Goal: Task Accomplishment & Management: Manage account settings

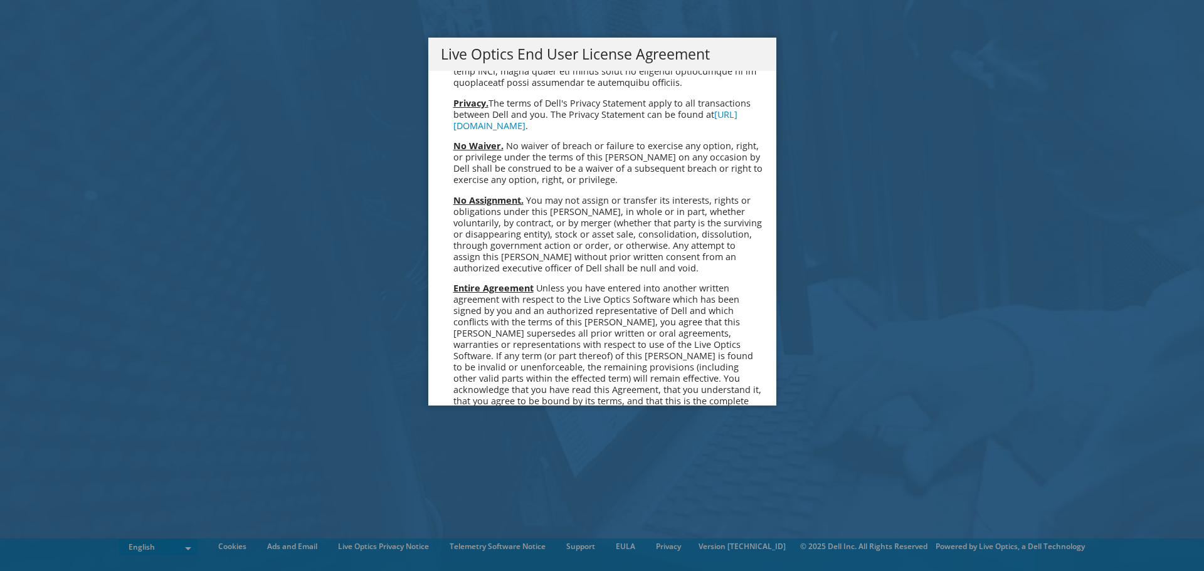
scroll to position [4744, 0]
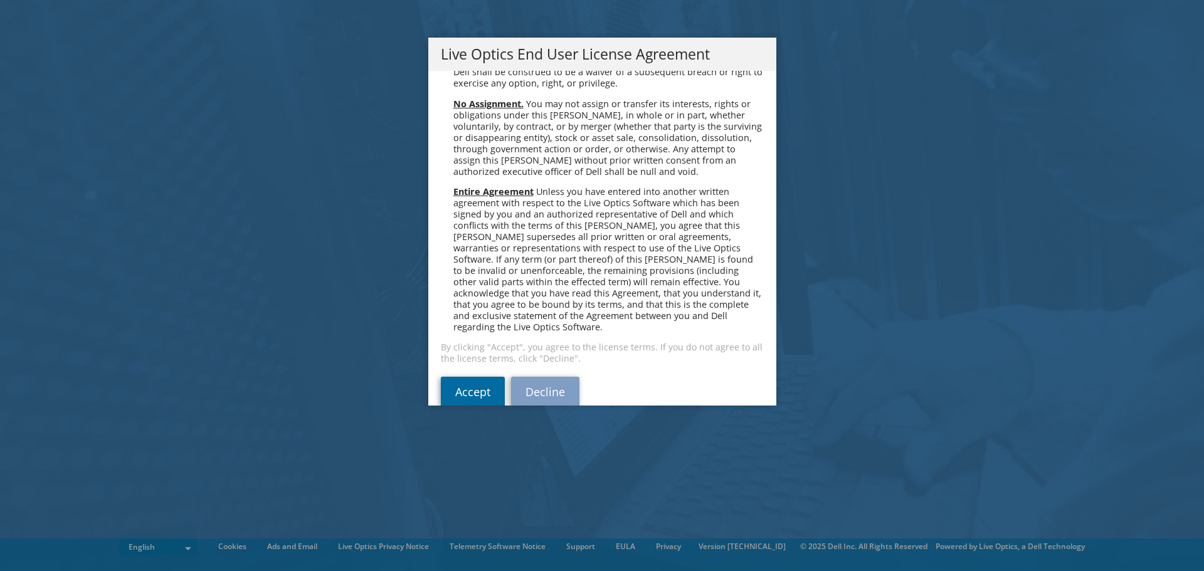
click at [457, 377] on link "Accept" at bounding box center [473, 392] width 64 height 30
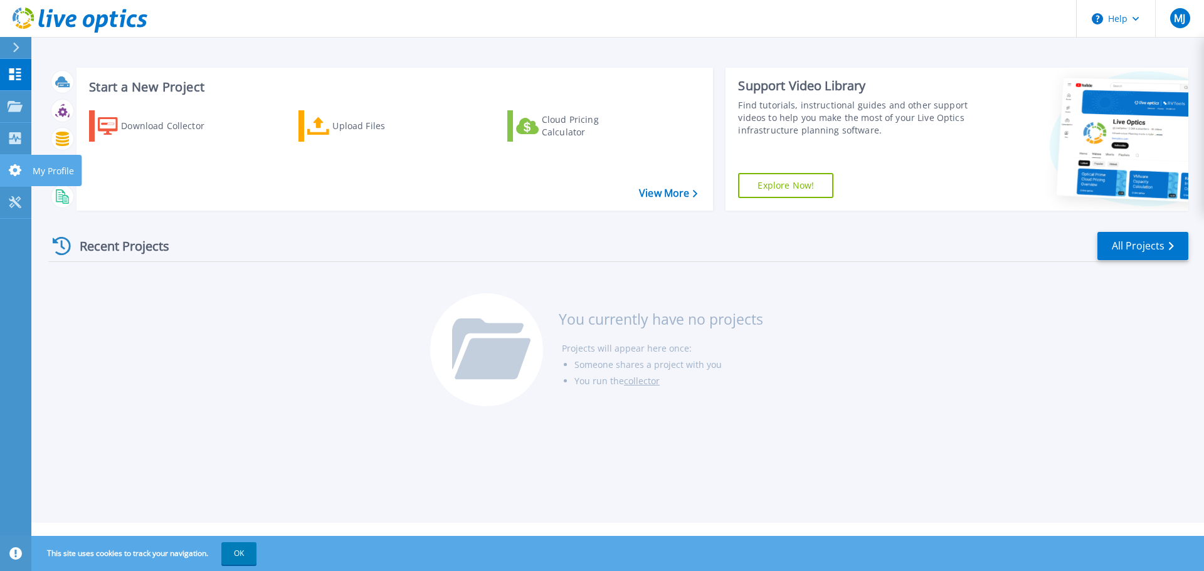
click at [19, 168] on icon at bounding box center [15, 170] width 13 height 12
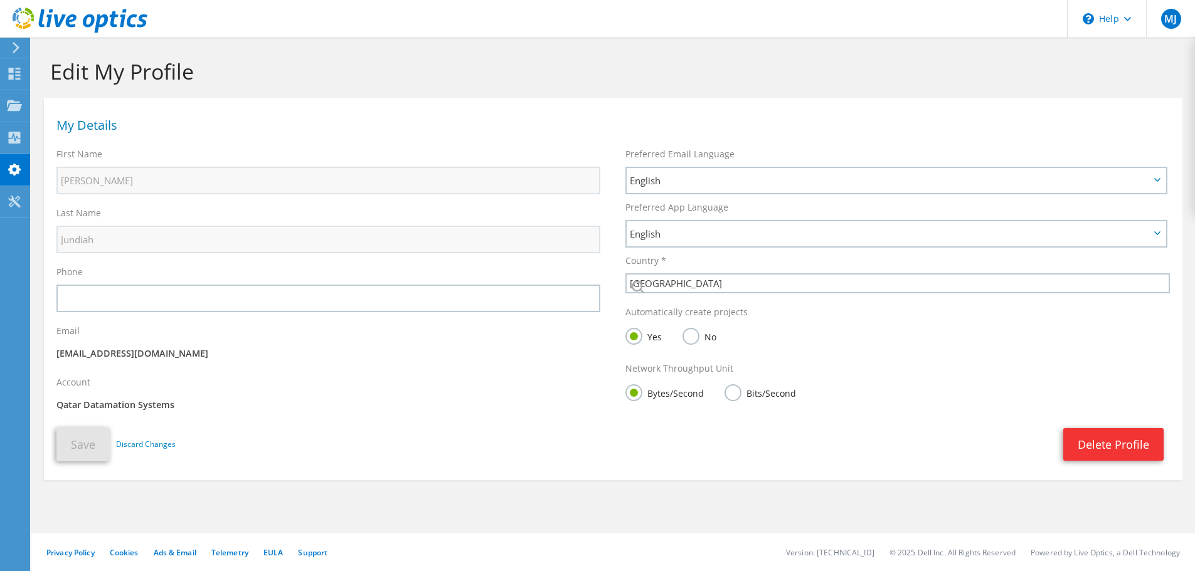
select select "179"
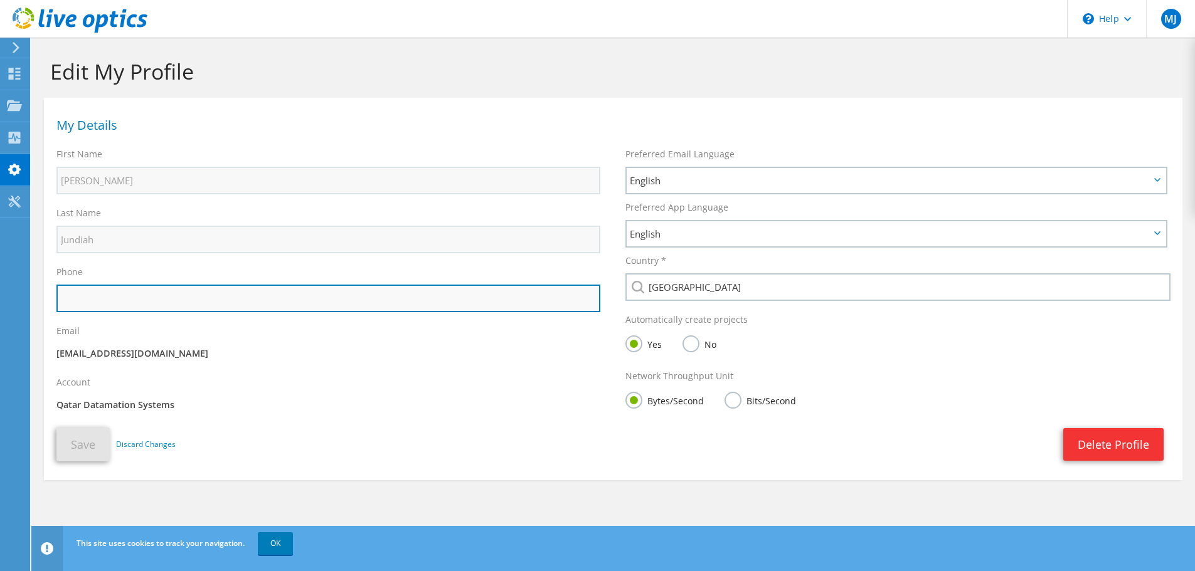
click at [388, 306] on input "text" at bounding box center [328, 299] width 544 height 28
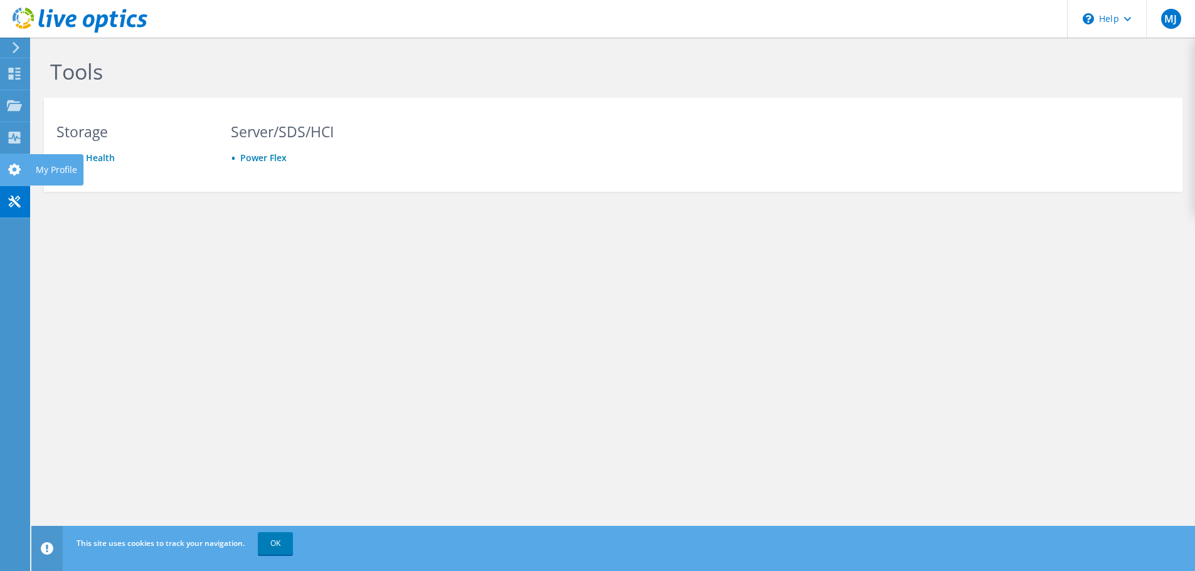
click at [16, 169] on icon at bounding box center [14, 170] width 15 height 12
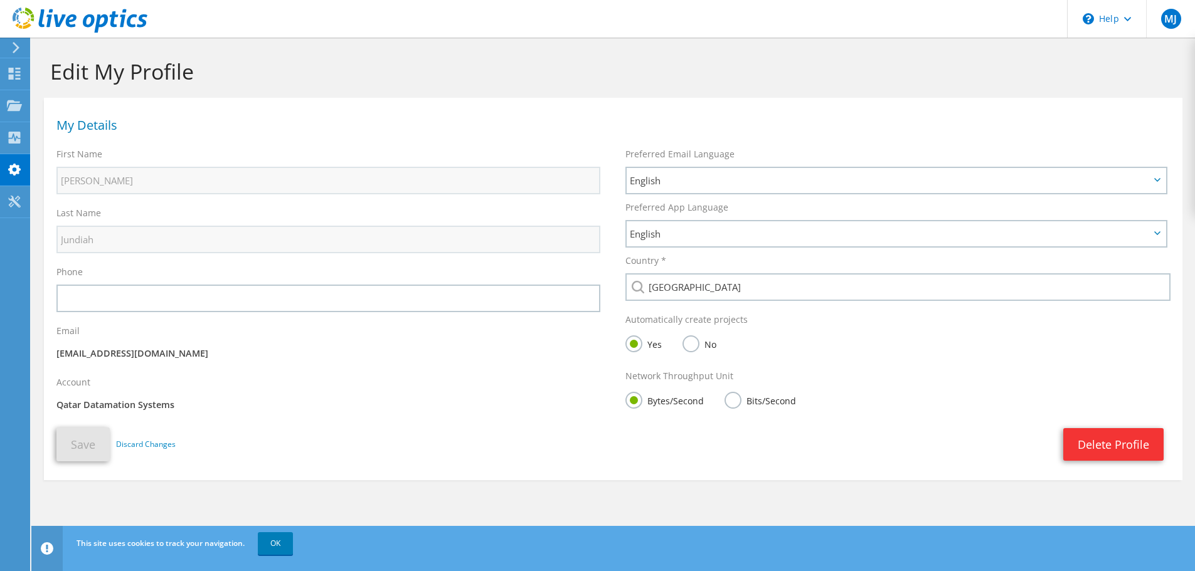
click at [136, 413] on div "Account Qatar Datamation Systems" at bounding box center [328, 395] width 569 height 51
drag, startPoint x: 136, startPoint y: 413, endPoint x: 161, endPoint y: 403, distance: 26.4
click at [161, 403] on div "Account Qatar Datamation Systems" at bounding box center [328, 395] width 569 height 51
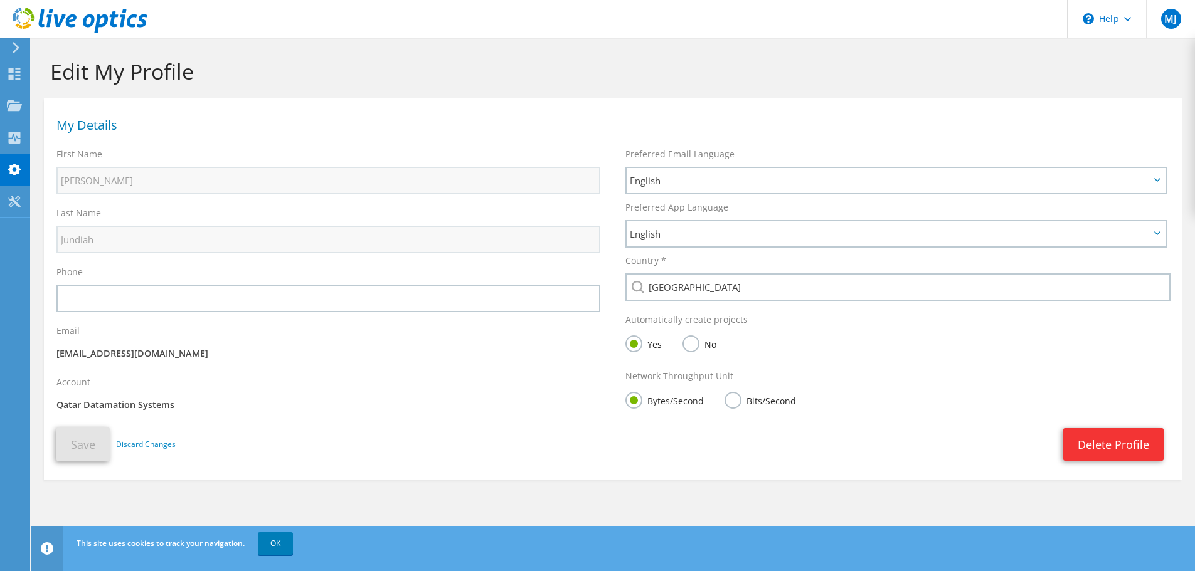
click at [161, 403] on p "Qatar Datamation Systems" at bounding box center [328, 405] width 544 height 14
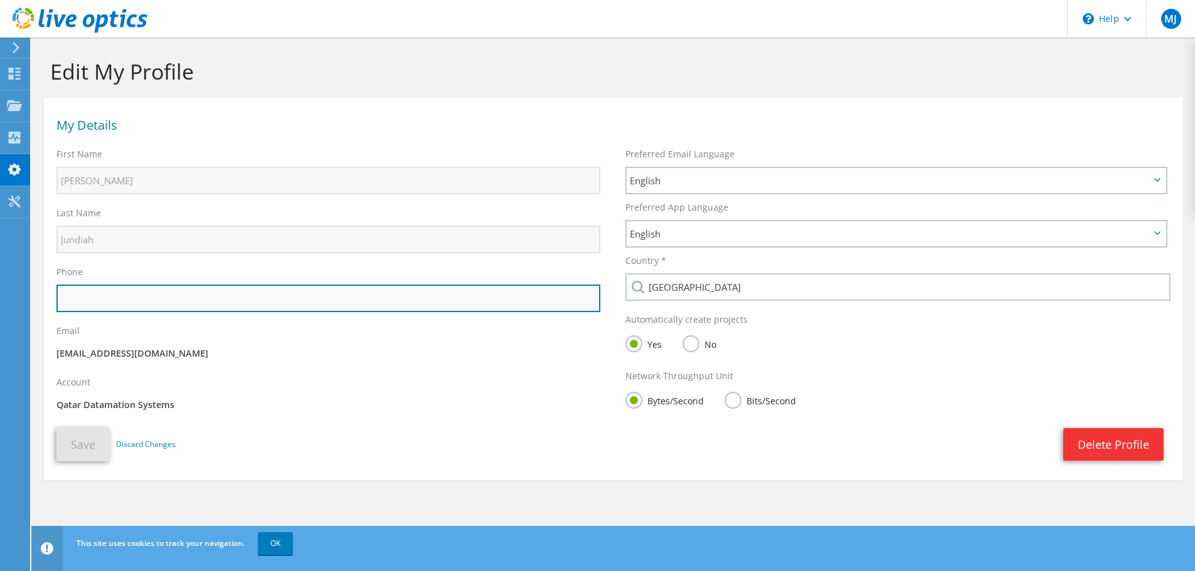
click at [156, 292] on input "text" at bounding box center [328, 299] width 544 height 28
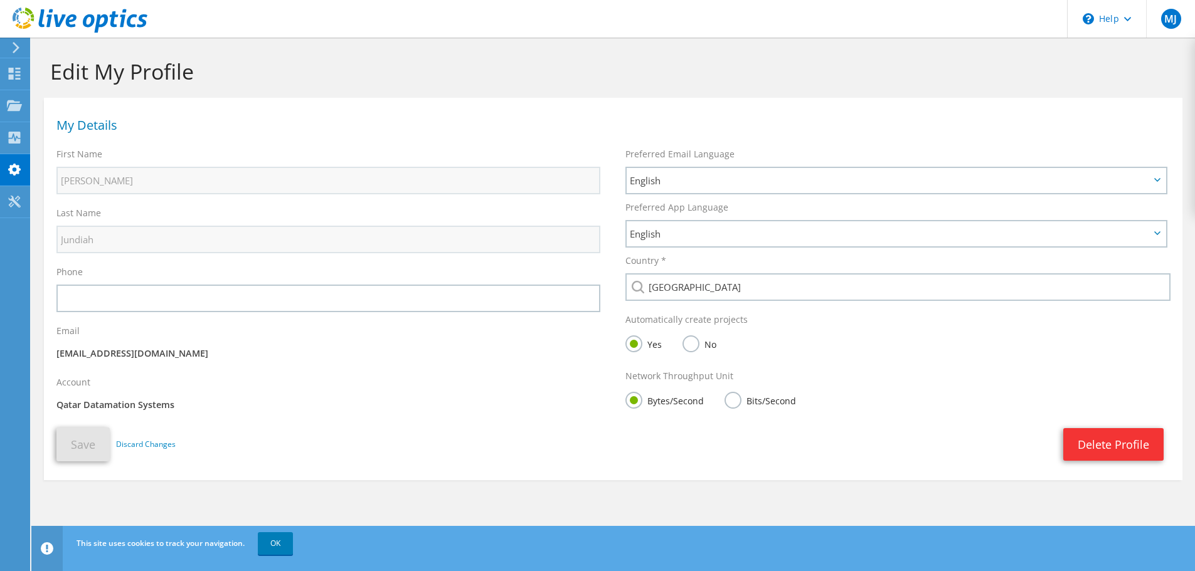
click at [634, 463] on div "Save Discard Changes Delete Profile Save" at bounding box center [613, 445] width 1139 height 46
click at [279, 549] on link "OK" at bounding box center [275, 544] width 35 height 23
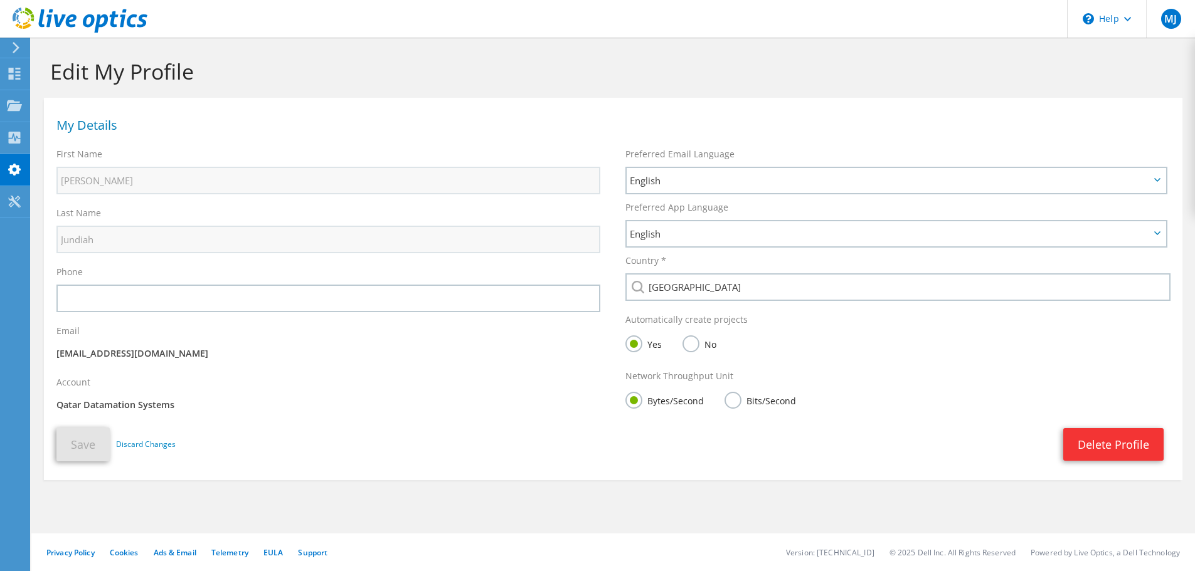
click at [264, 264] on div "Phone" at bounding box center [328, 289] width 569 height 59
click at [13, 132] on icon at bounding box center [14, 138] width 15 height 12
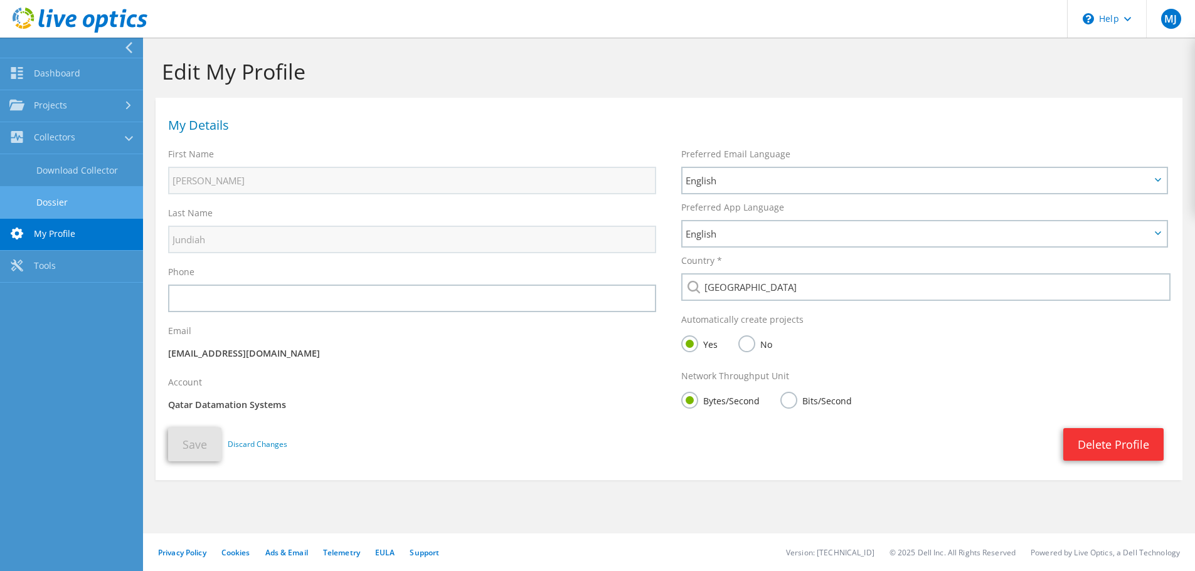
click at [52, 204] on link "Dossier" at bounding box center [71, 202] width 143 height 32
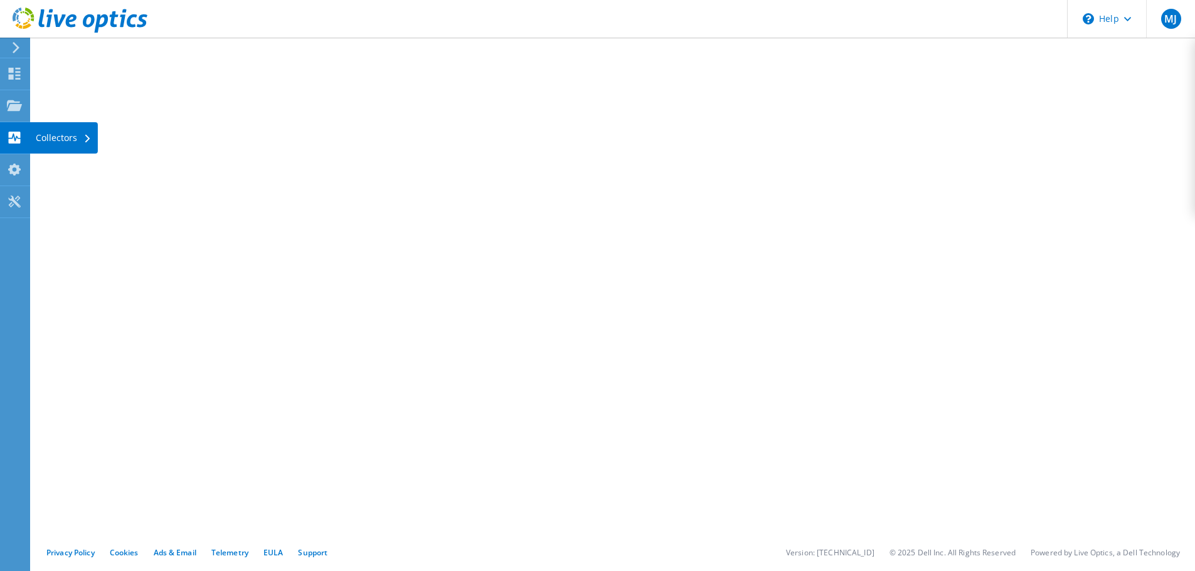
click at [21, 133] on icon at bounding box center [14, 138] width 15 height 12
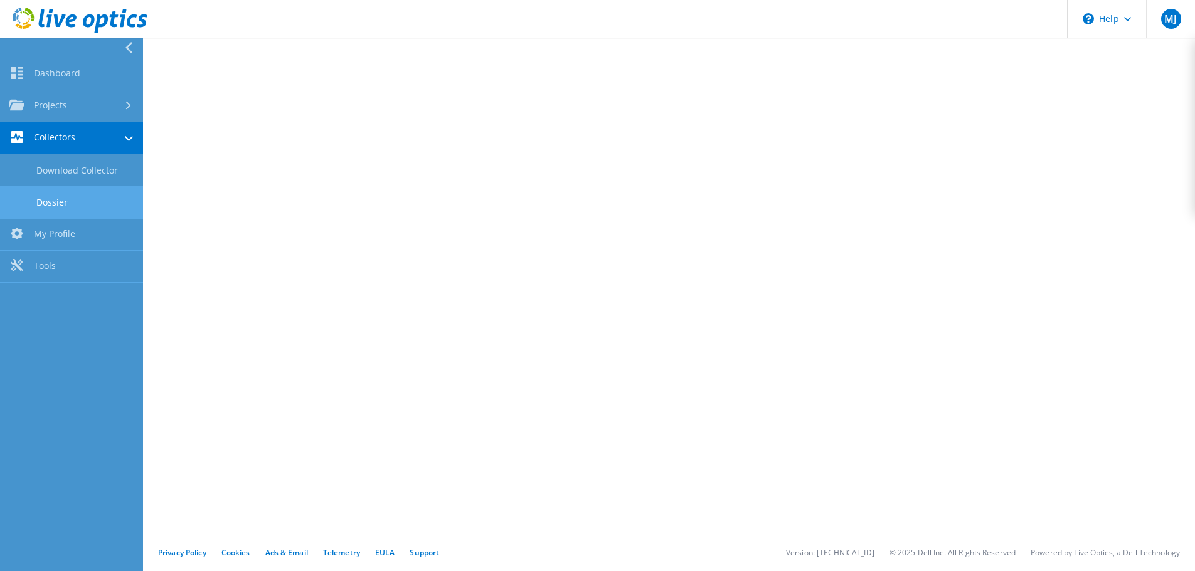
click at [68, 134] on link "Collectors" at bounding box center [71, 138] width 143 height 32
click at [84, 115] on link "Projects" at bounding box center [71, 106] width 143 height 32
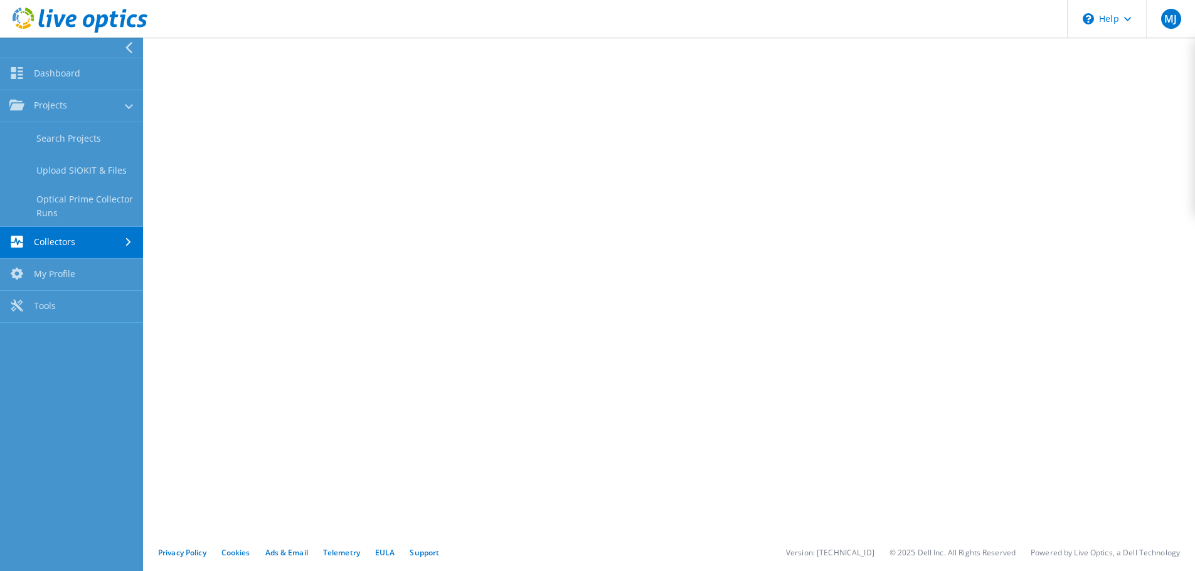
click at [99, 238] on link "Collectors" at bounding box center [71, 243] width 143 height 32
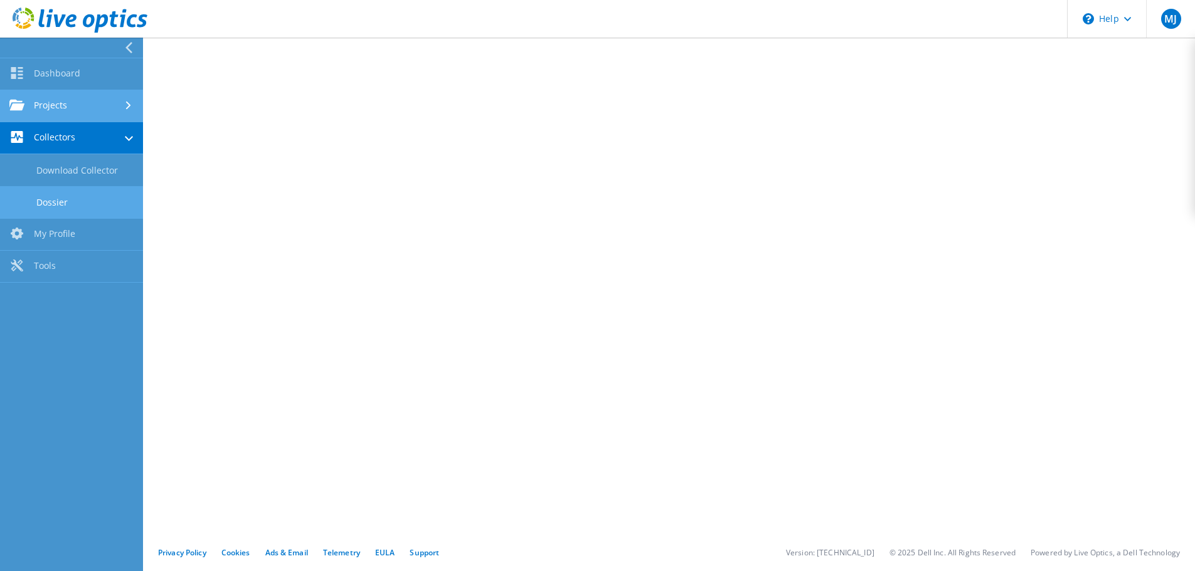
click at [100, 111] on link "Projects" at bounding box center [71, 106] width 143 height 32
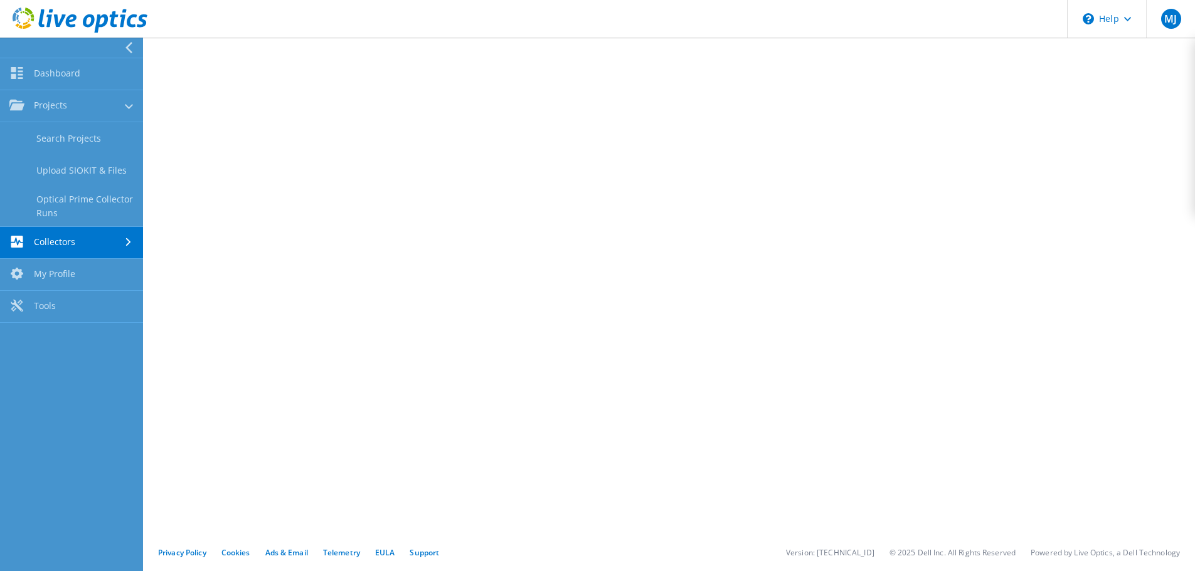
click at [111, 237] on link "Collectors" at bounding box center [71, 243] width 143 height 32
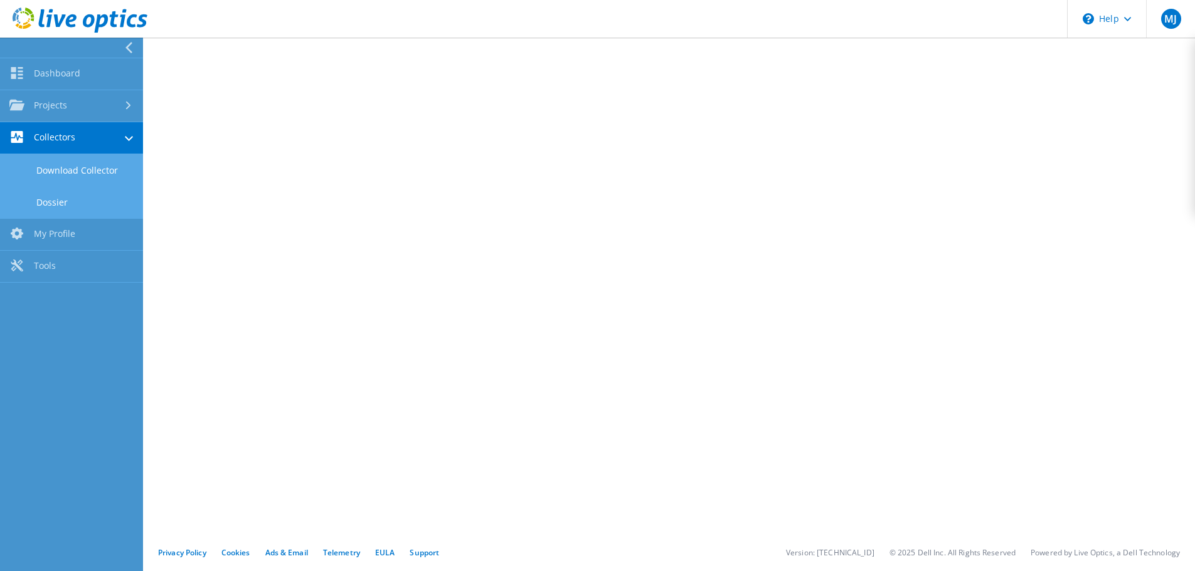
click at [80, 171] on link "Download Collector" at bounding box center [71, 170] width 143 height 32
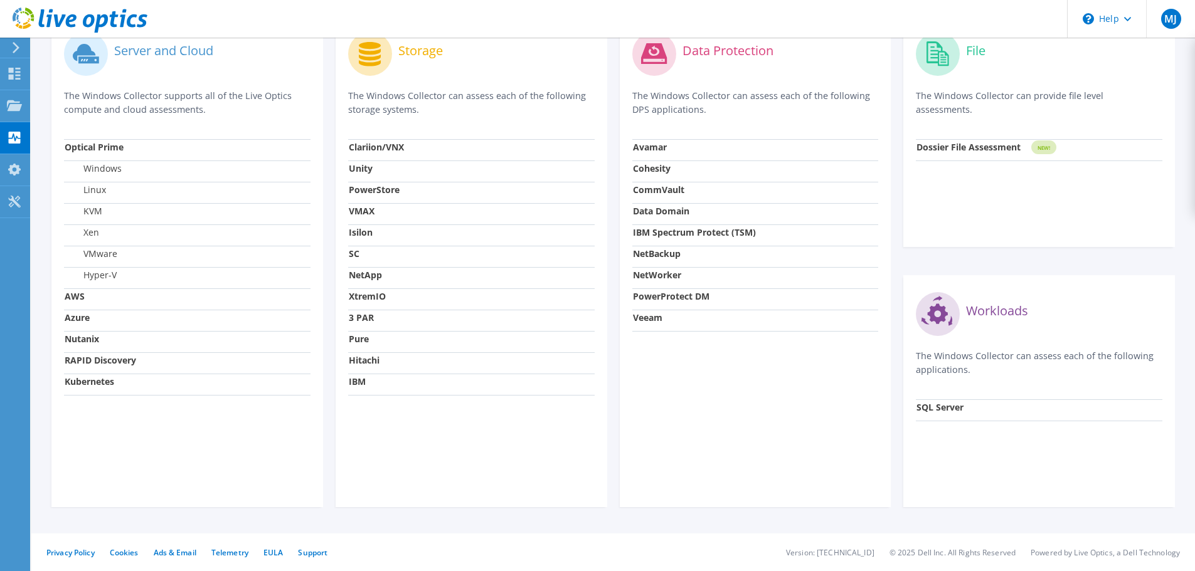
drag, startPoint x: 608, startPoint y: 259, endPoint x: 619, endPoint y: 377, distance: 118.4
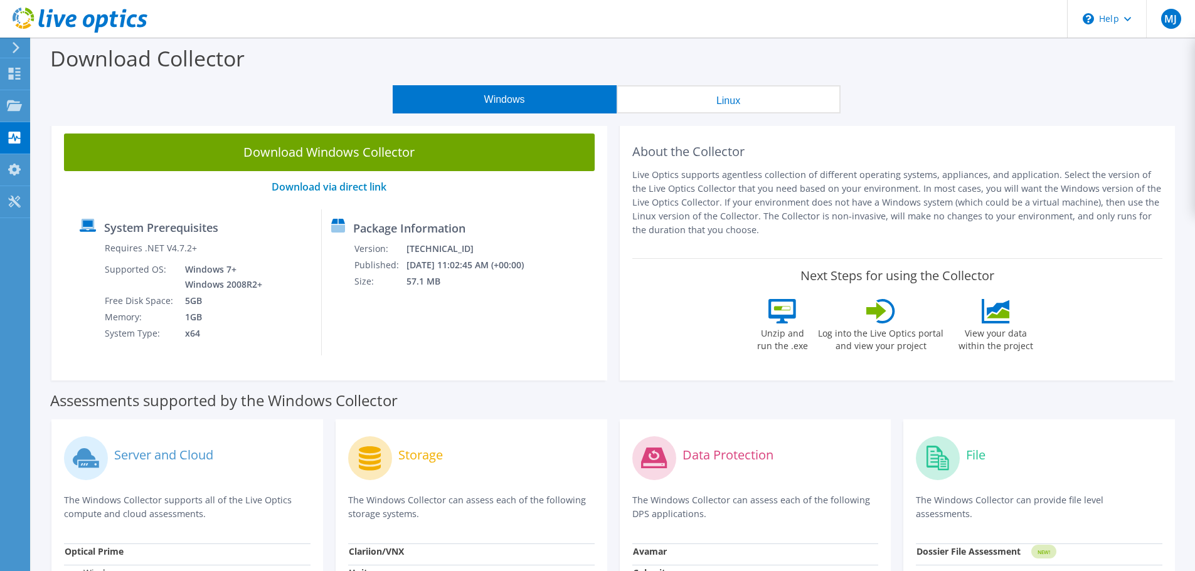
drag, startPoint x: 620, startPoint y: 376, endPoint x: 461, endPoint y: 193, distance: 242.4
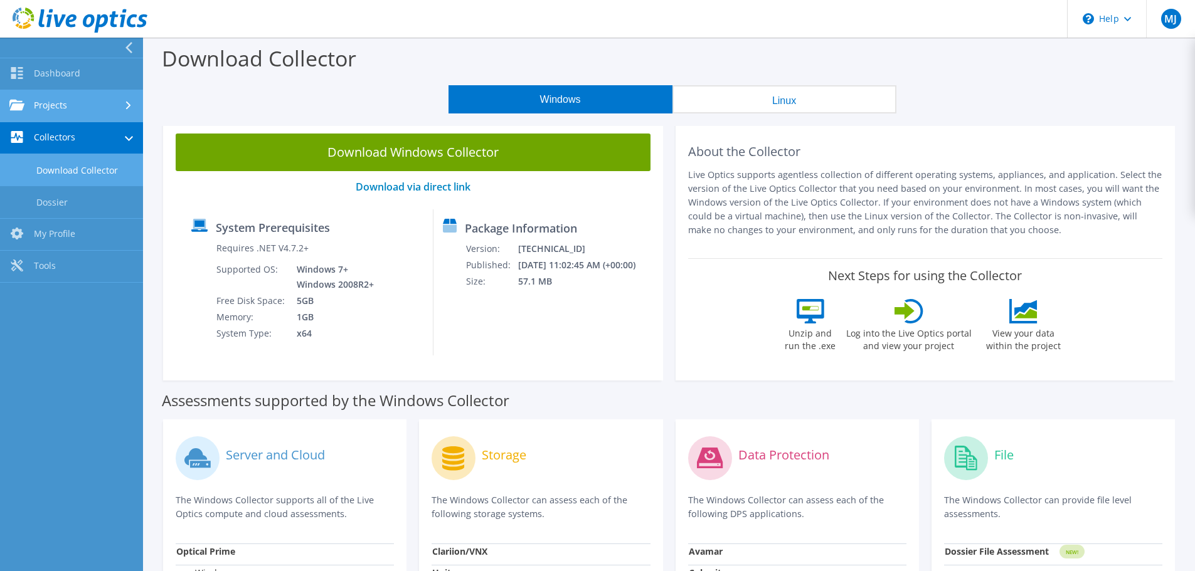
click at [66, 92] on link "Projects" at bounding box center [71, 106] width 143 height 32
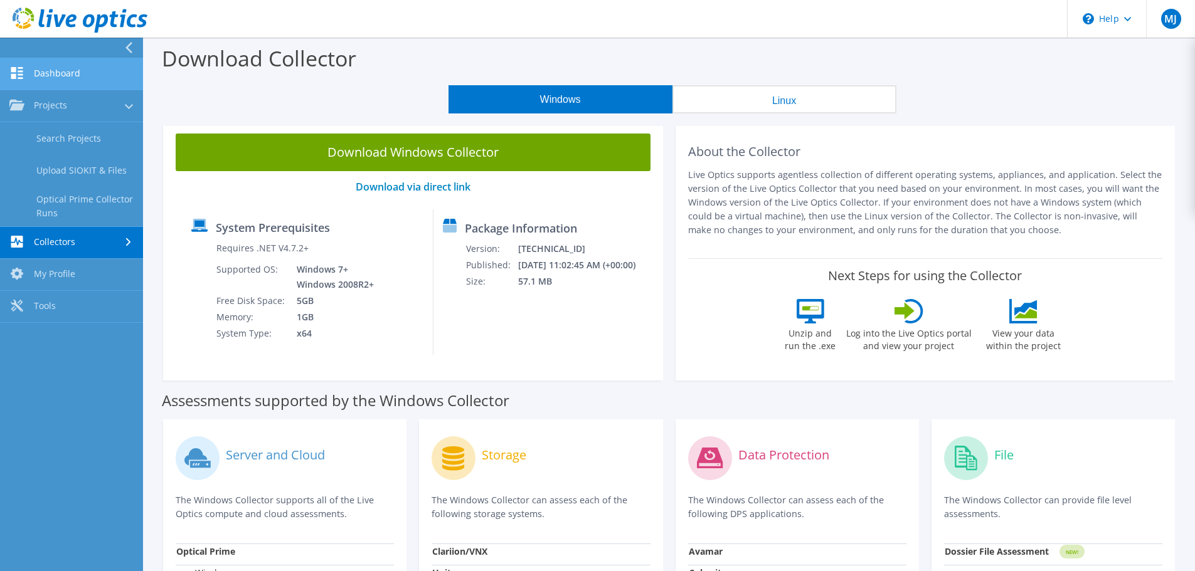
click at [49, 72] on link "Dashboard" at bounding box center [71, 74] width 143 height 32
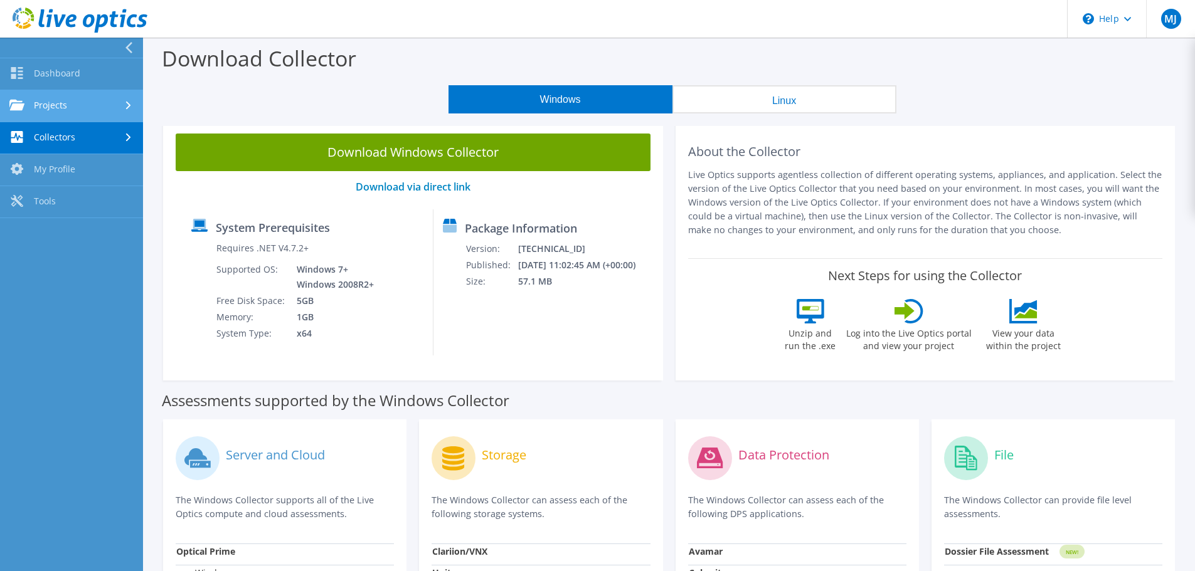
click at [58, 100] on link "Projects" at bounding box center [71, 106] width 143 height 32
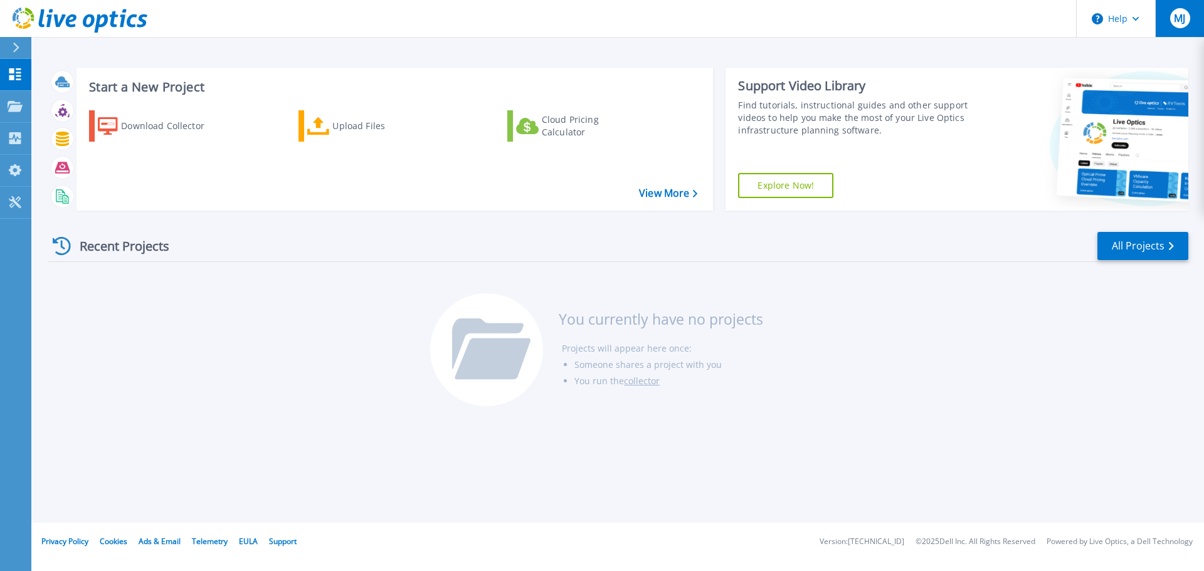
click at [1176, 23] on span "MJ" at bounding box center [1179, 18] width 11 height 10
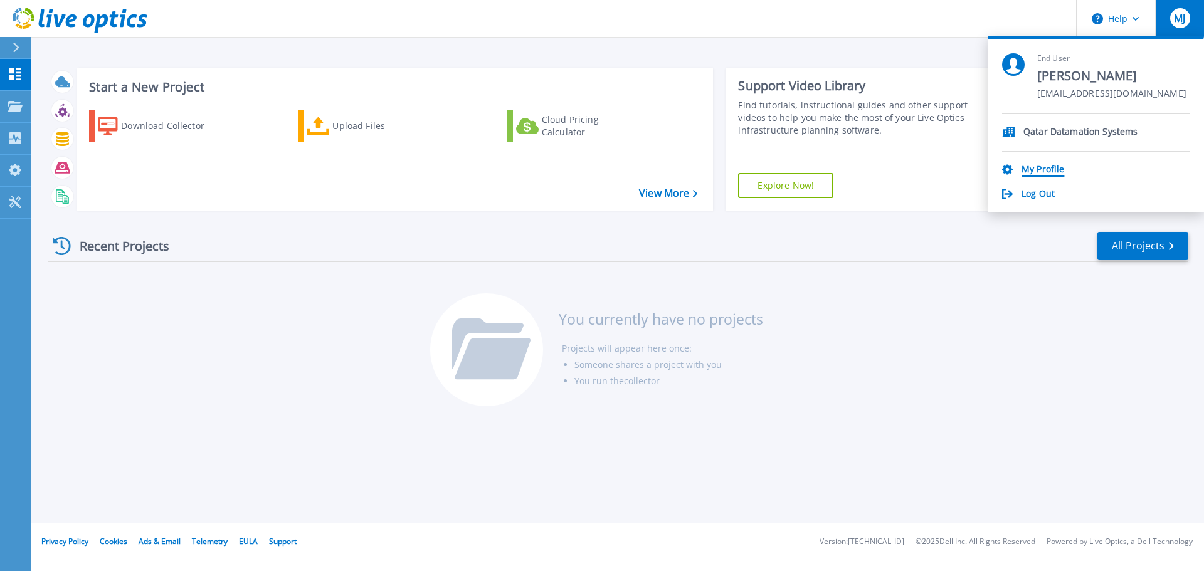
click at [1051, 164] on link "My Profile" at bounding box center [1043, 170] width 43 height 12
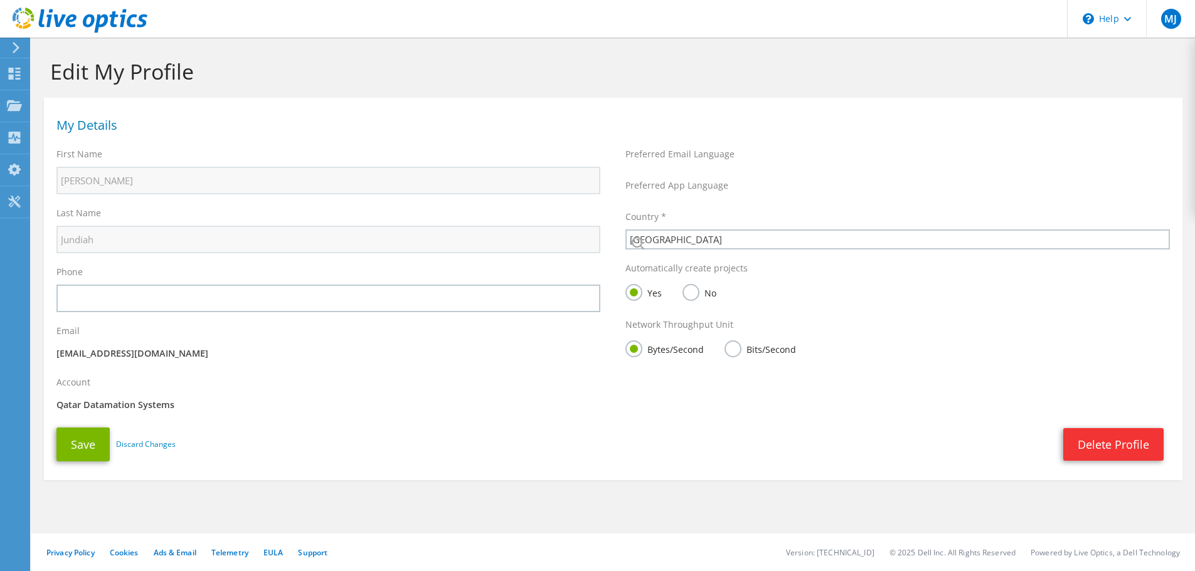
select select "179"
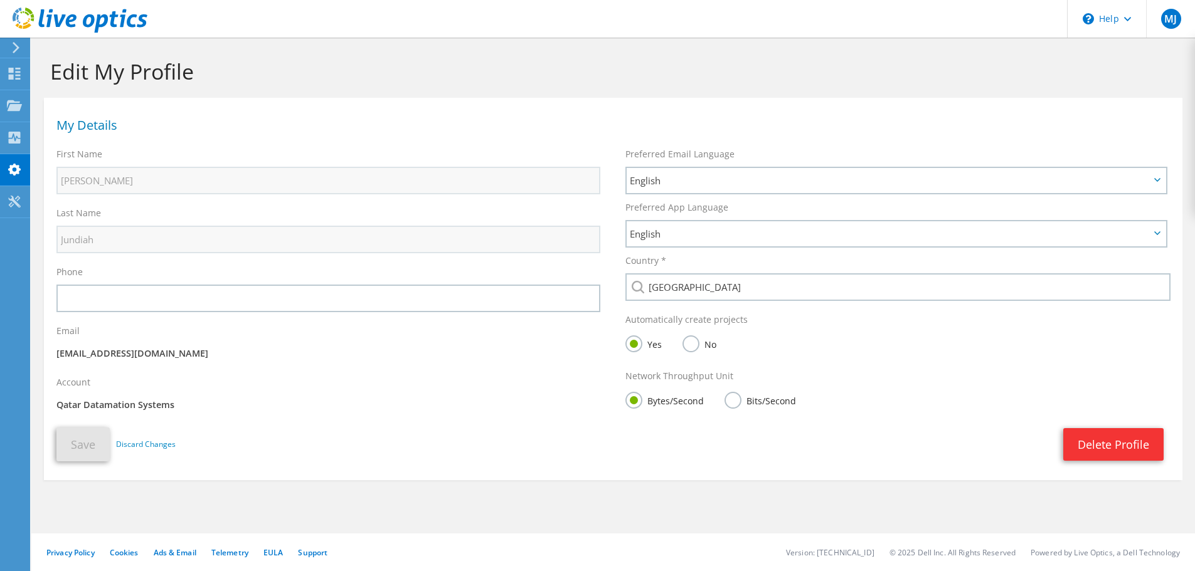
click at [337, 314] on div "Phone" at bounding box center [328, 289] width 569 height 59
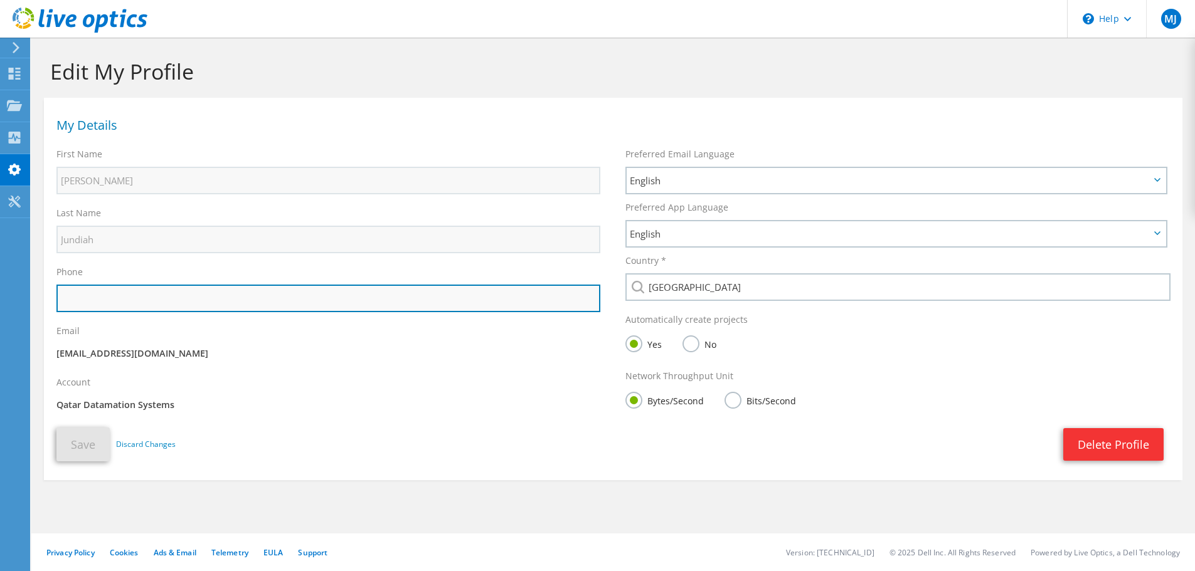
click at [339, 306] on input "text" at bounding box center [328, 299] width 544 height 28
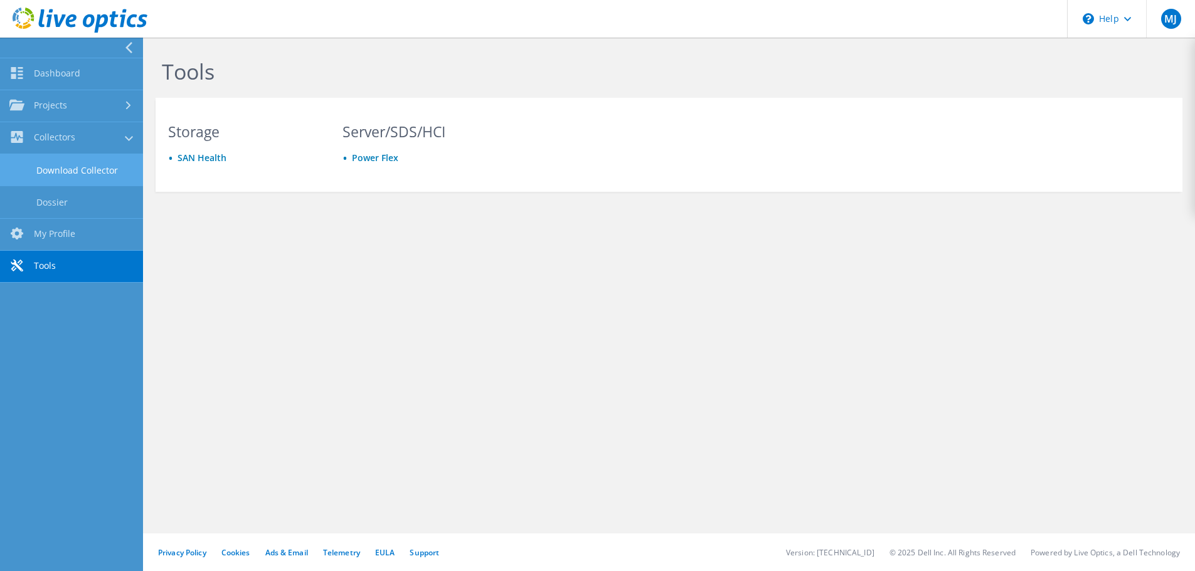
click at [44, 159] on link "Download Collector" at bounding box center [71, 170] width 143 height 32
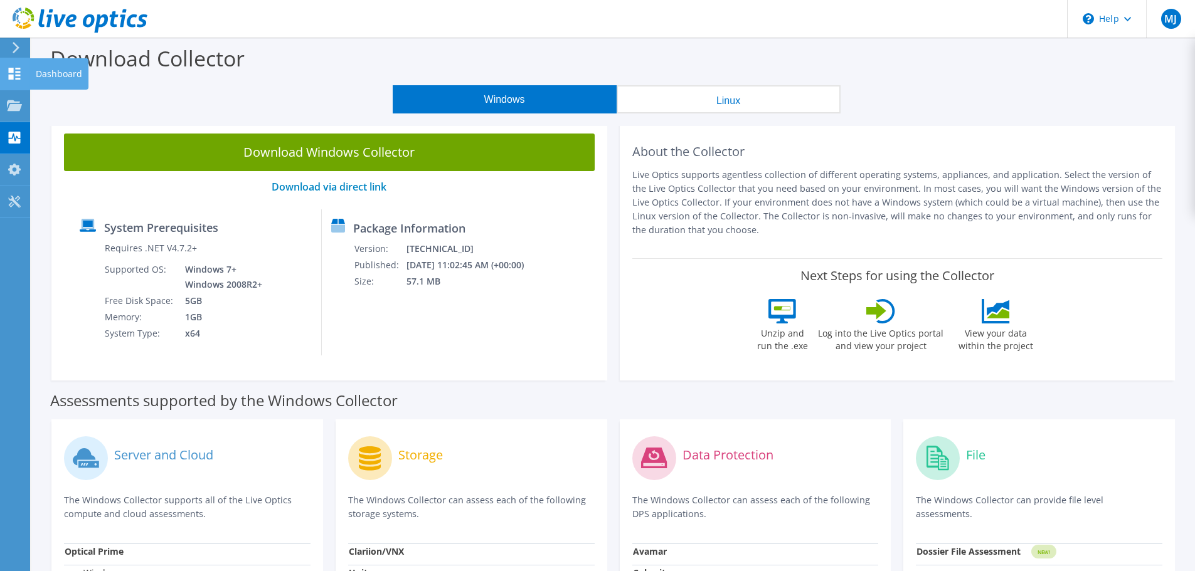
click at [14, 68] on icon at bounding box center [14, 74] width 15 height 12
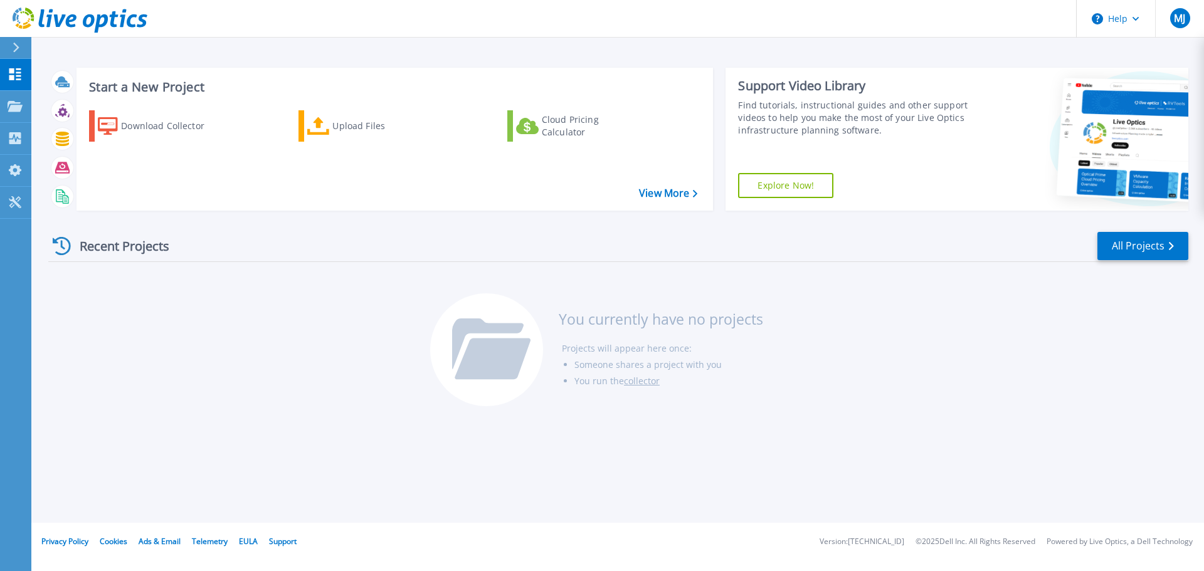
click at [25, 50] on div at bounding box center [21, 47] width 20 height 21
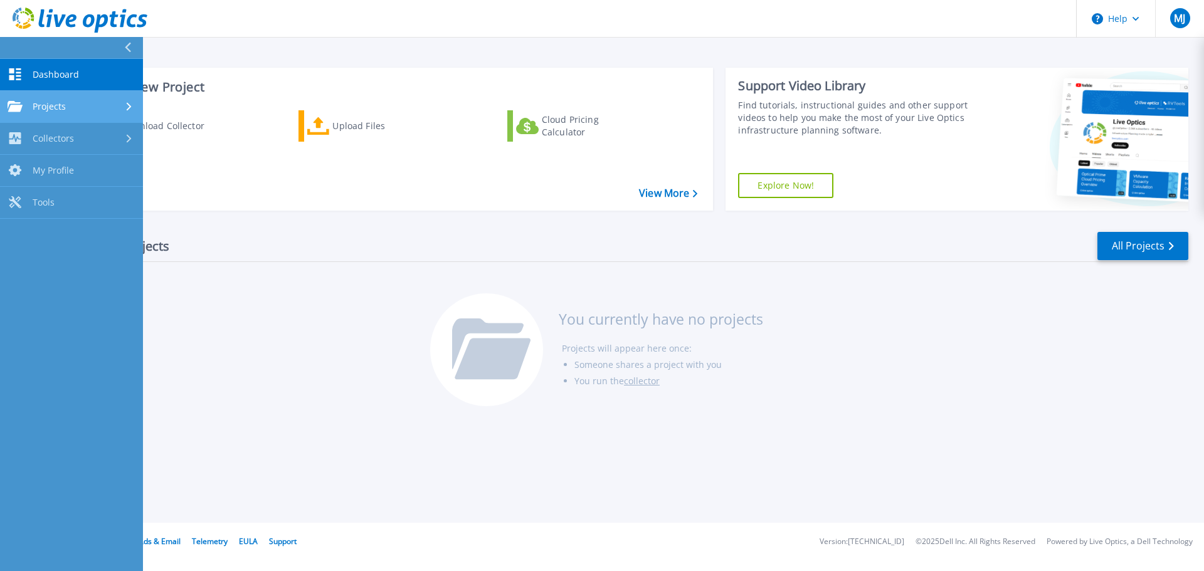
click at [45, 98] on link "Projects Projects" at bounding box center [71, 107] width 143 height 32
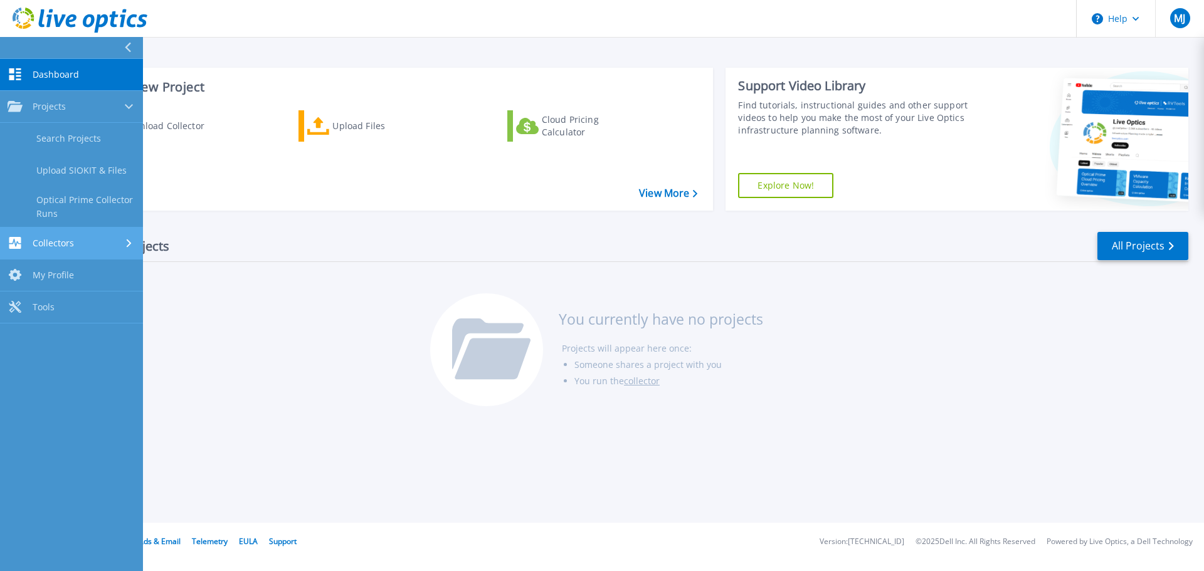
click at [88, 243] on div "Collectors" at bounding box center [72, 243] width 128 height 12
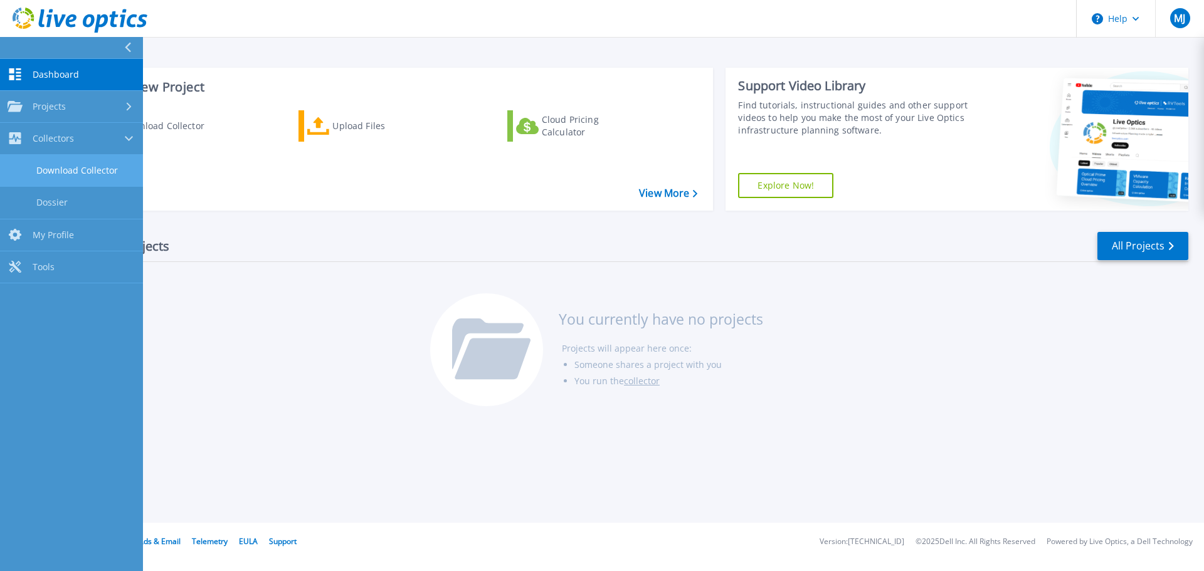
click at [80, 178] on link "Download Collector" at bounding box center [71, 171] width 143 height 32
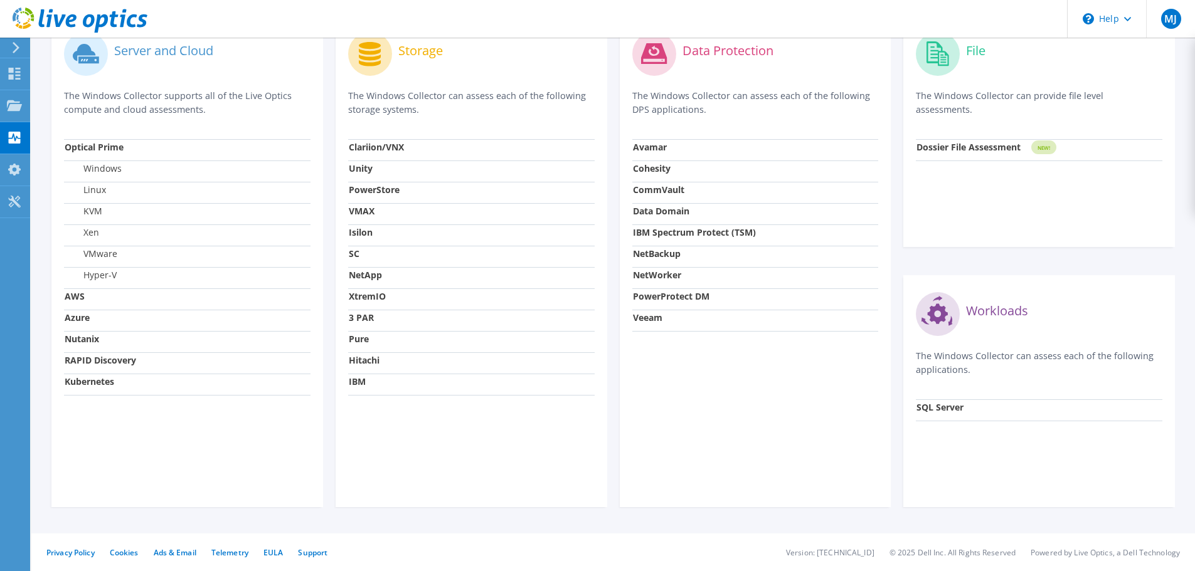
drag, startPoint x: 423, startPoint y: 213, endPoint x: 437, endPoint y: 353, distance: 140.6
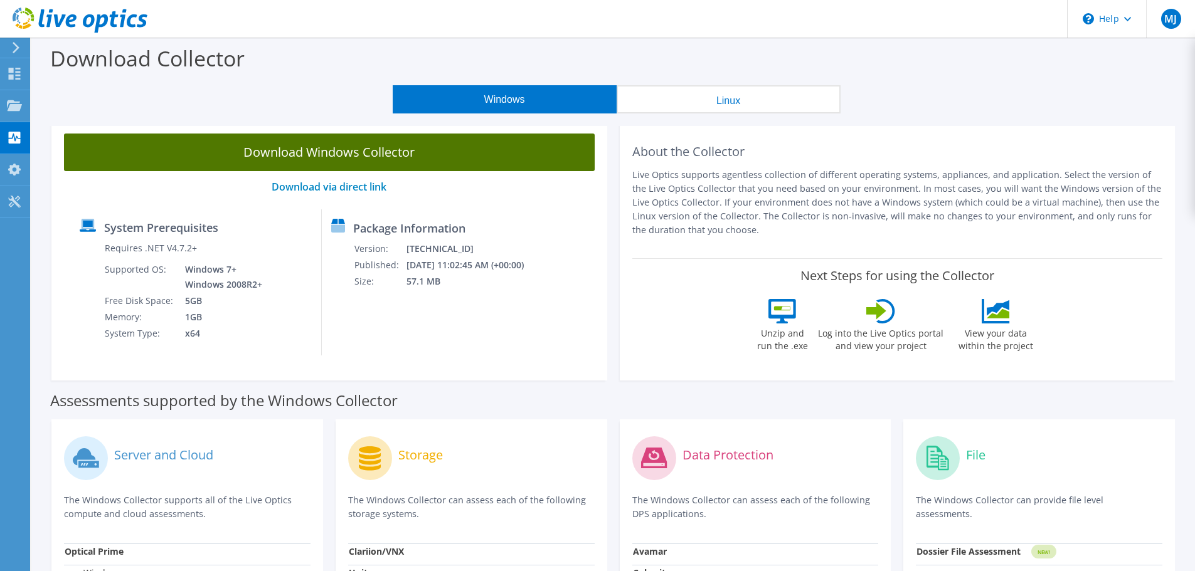
drag, startPoint x: 400, startPoint y: 346, endPoint x: 320, endPoint y: 139, distance: 221.5
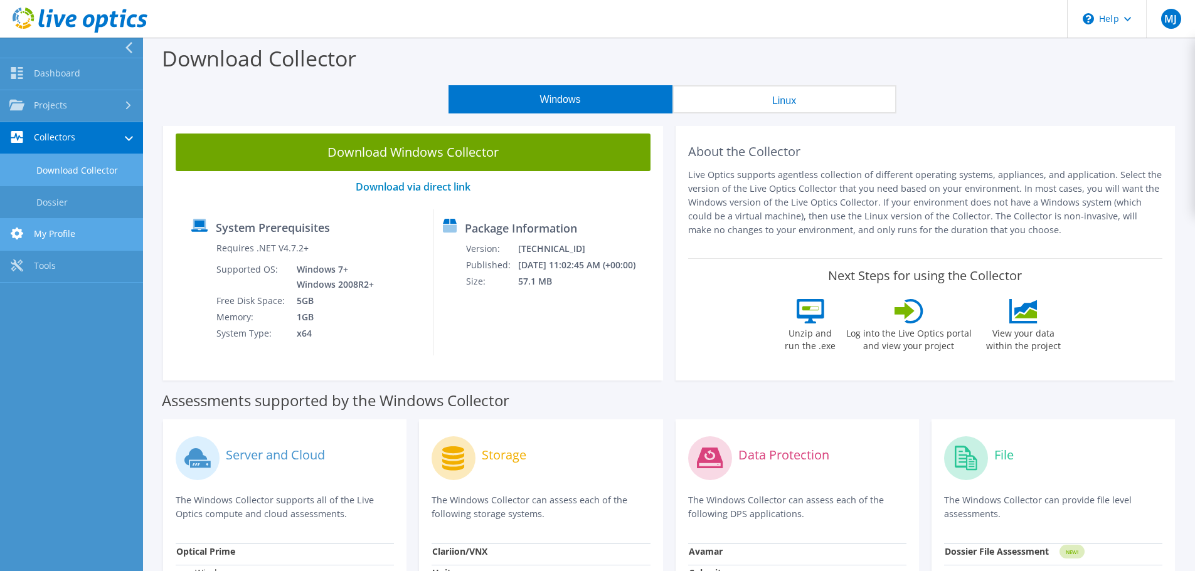
click at [71, 235] on link "My Profile" at bounding box center [71, 235] width 143 height 32
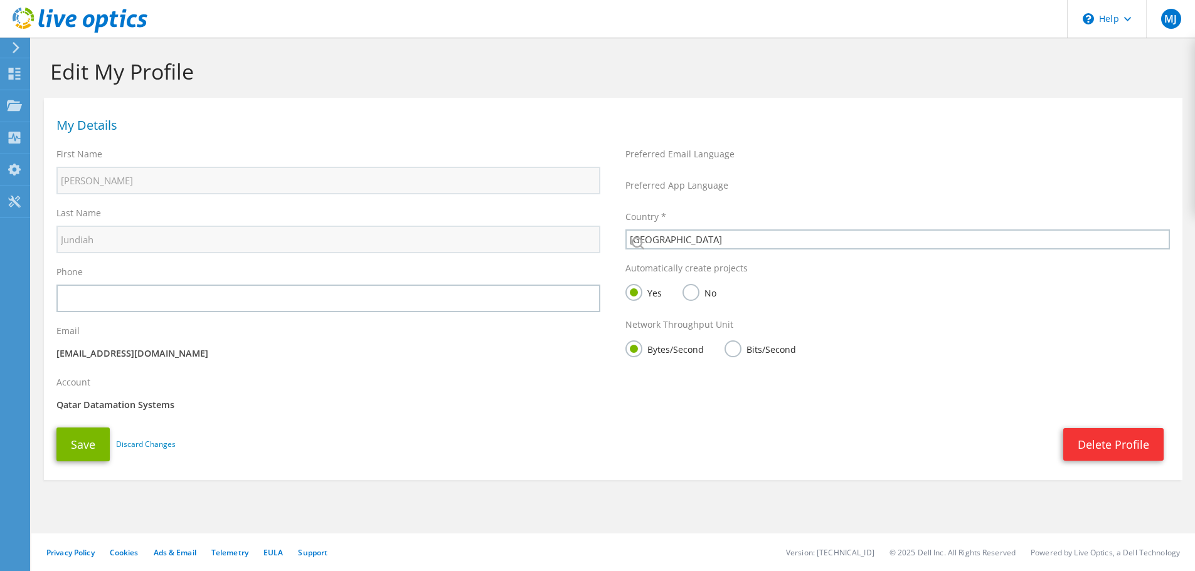
select select "179"
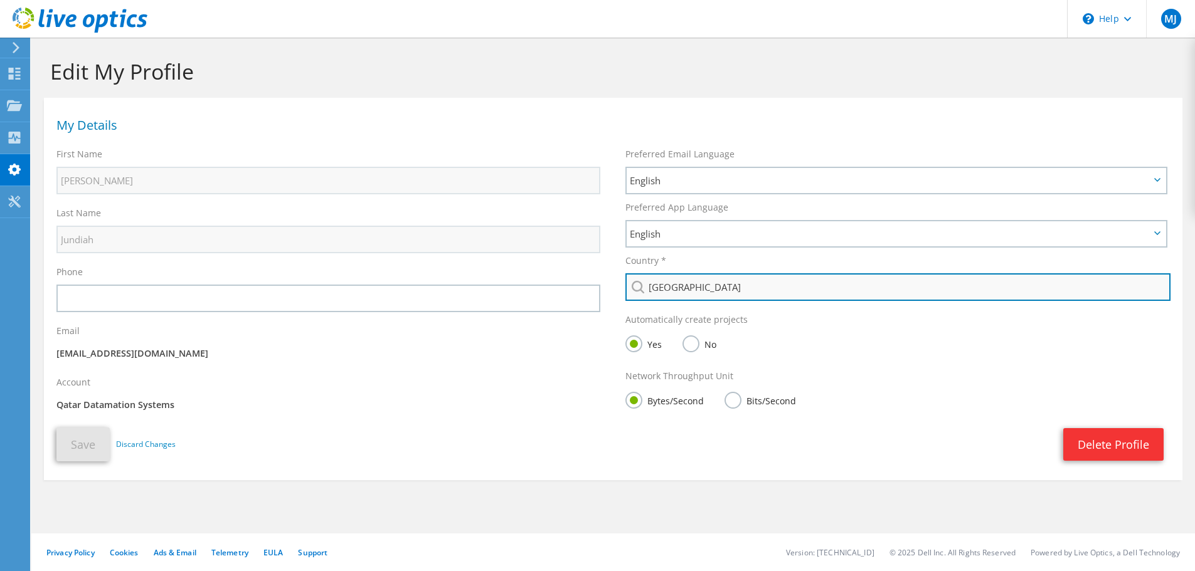
click at [704, 282] on input "[GEOGRAPHIC_DATA]" at bounding box center [897, 288] width 545 height 28
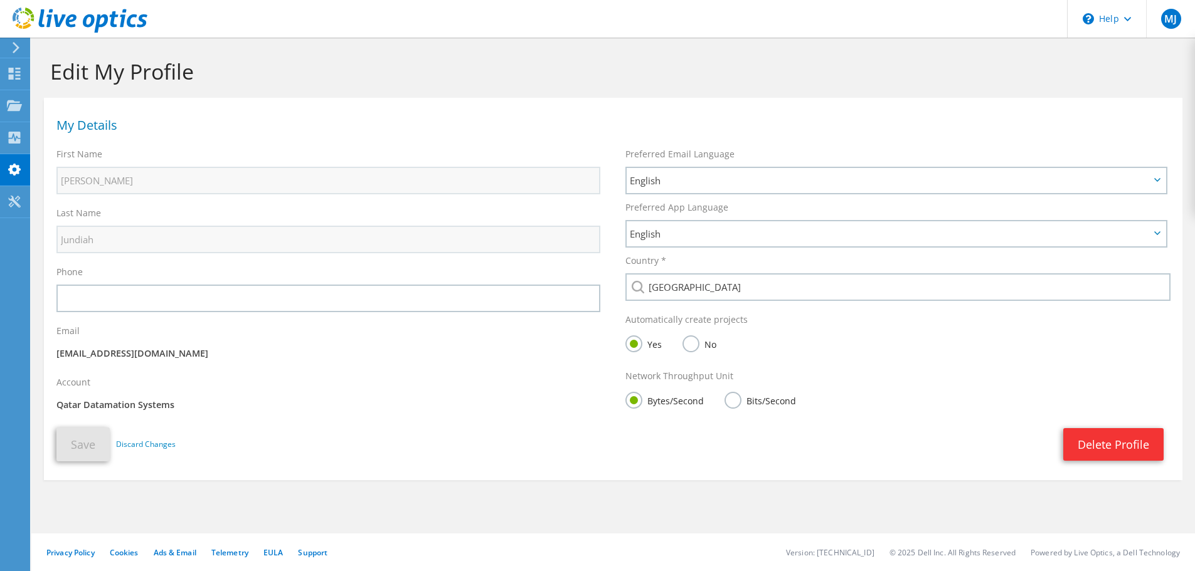
click at [590, 377] on div "Account Qatar Datamation Systems" at bounding box center [328, 395] width 569 height 51
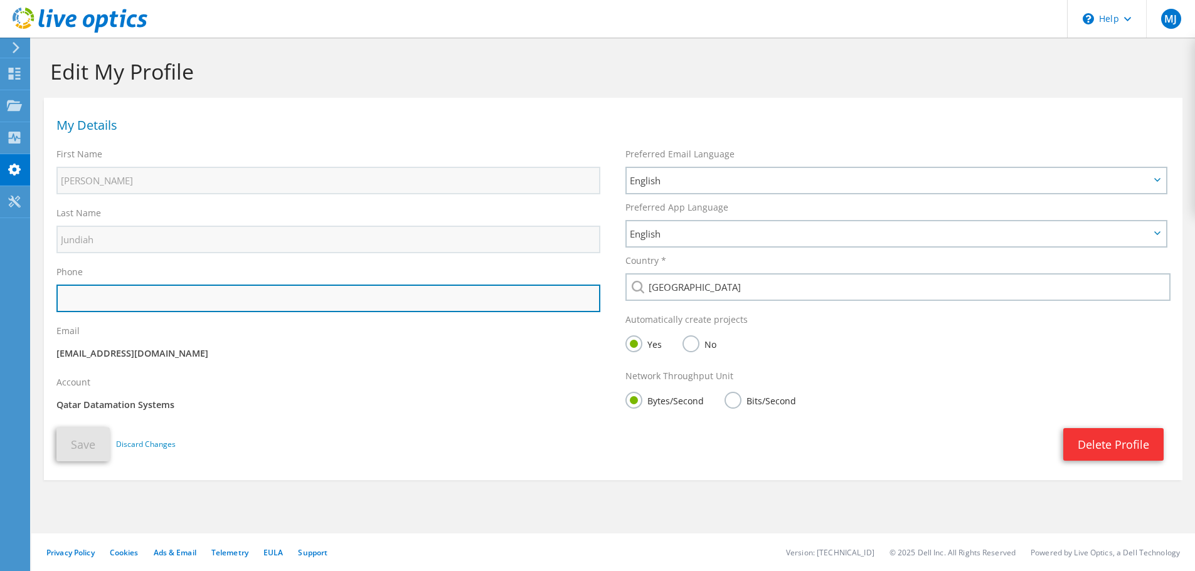
click at [178, 303] on input "text" at bounding box center [328, 299] width 544 height 28
type input "+97451477994"
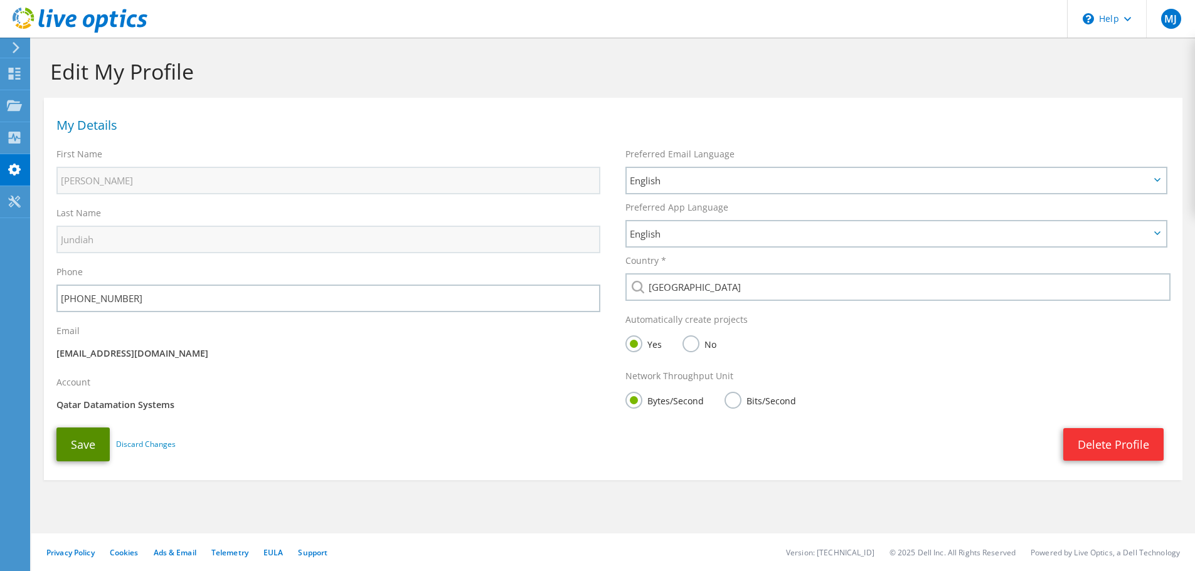
click at [105, 442] on button "Save" at bounding box center [82, 445] width 53 height 34
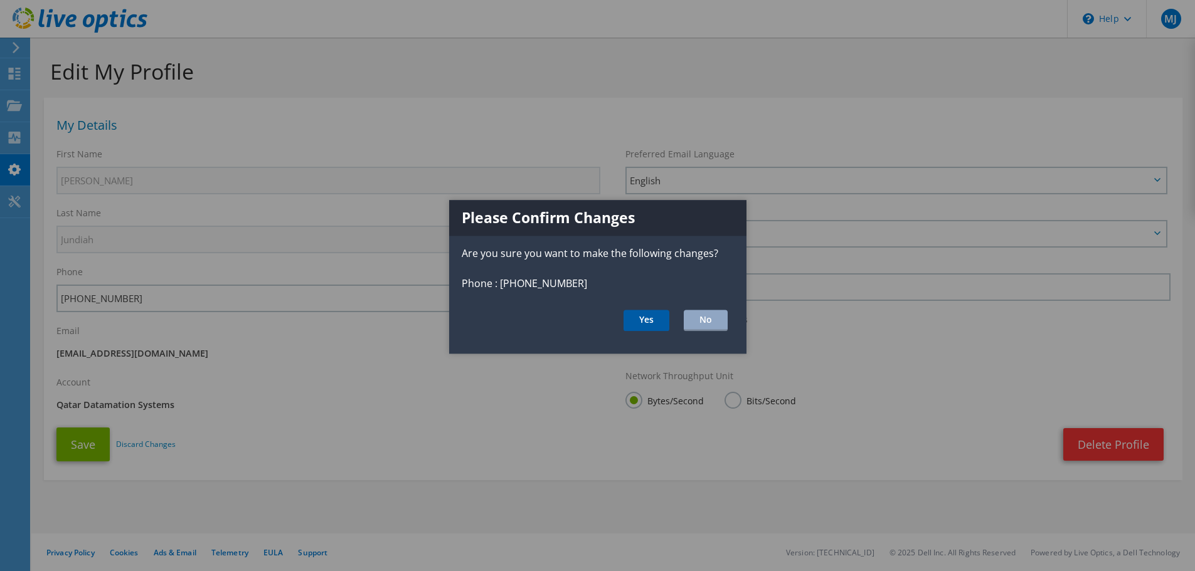
click at [654, 322] on button "Yes" at bounding box center [647, 321] width 46 height 21
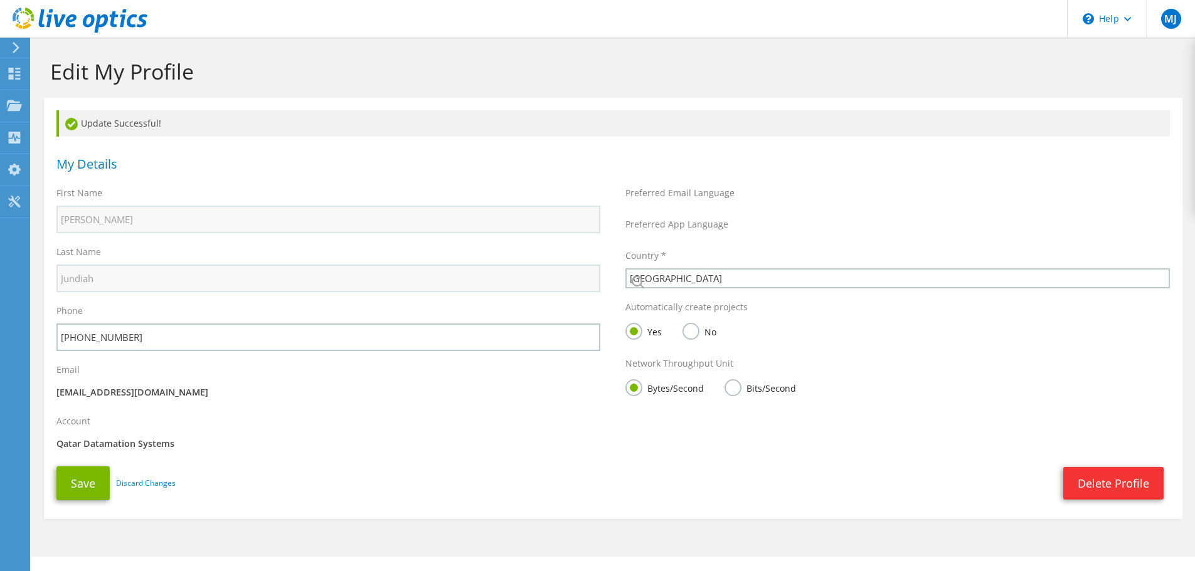
select select "179"
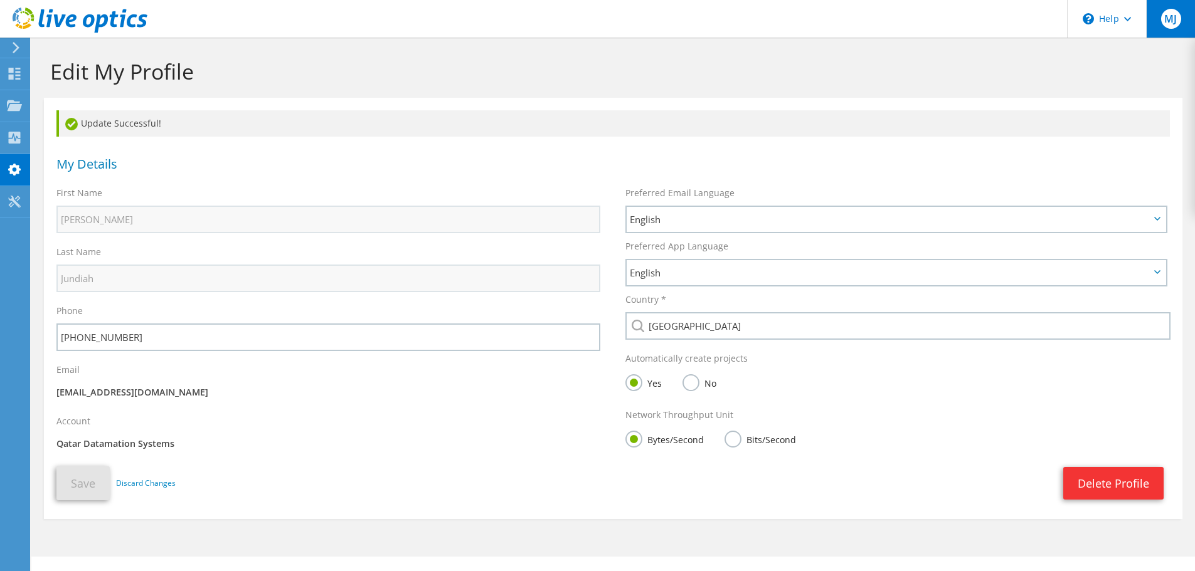
click at [1167, 22] on span "MJ" at bounding box center [1171, 19] width 20 height 20
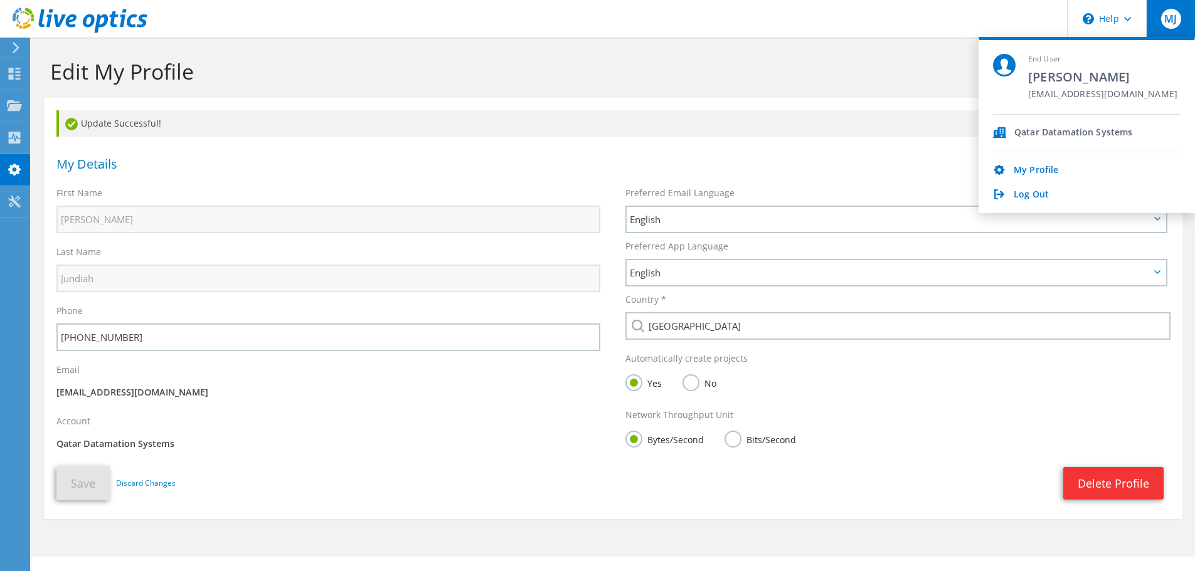
click at [1090, 99] on span "[EMAIL_ADDRESS][DOMAIN_NAME]" at bounding box center [1102, 95] width 149 height 12
click at [1076, 131] on div "Qatar Datamation Systems" at bounding box center [1073, 133] width 118 height 12
drag, startPoint x: 1076, startPoint y: 131, endPoint x: 1010, endPoint y: 128, distance: 65.9
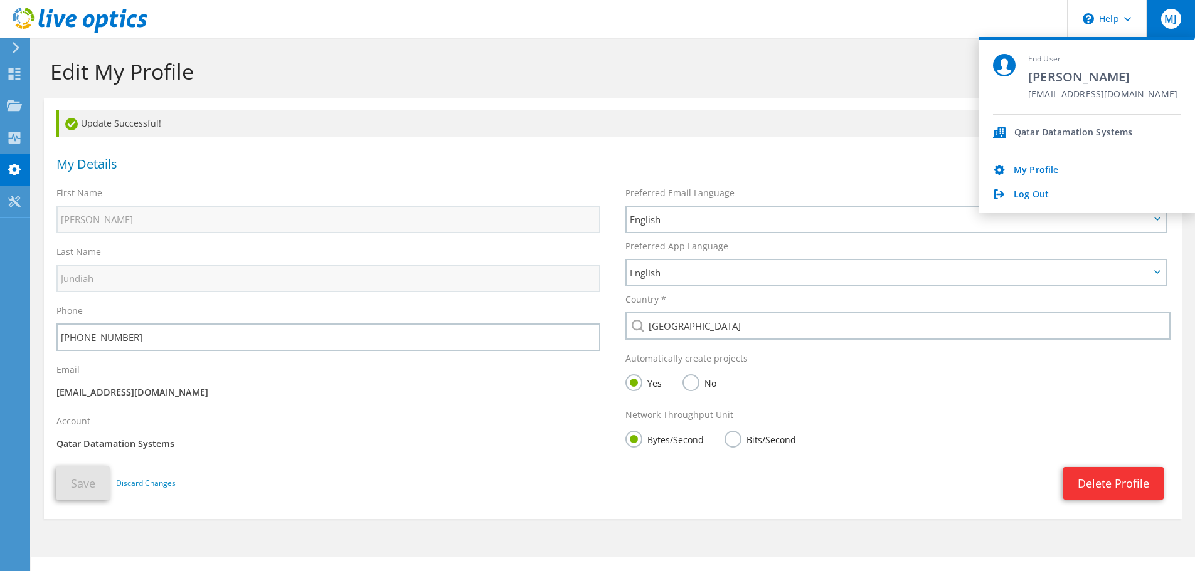
click at [1075, 131] on div "Qatar Datamation Systems" at bounding box center [1073, 133] width 118 height 12
click at [1008, 128] on div "Qatar Datamation Systems" at bounding box center [1087, 134] width 188 height 38
click at [1004, 136] on div "Qatar Datamation Systems" at bounding box center [1087, 134] width 188 height 38
click at [9, 71] on use at bounding box center [15, 74] width 12 height 12
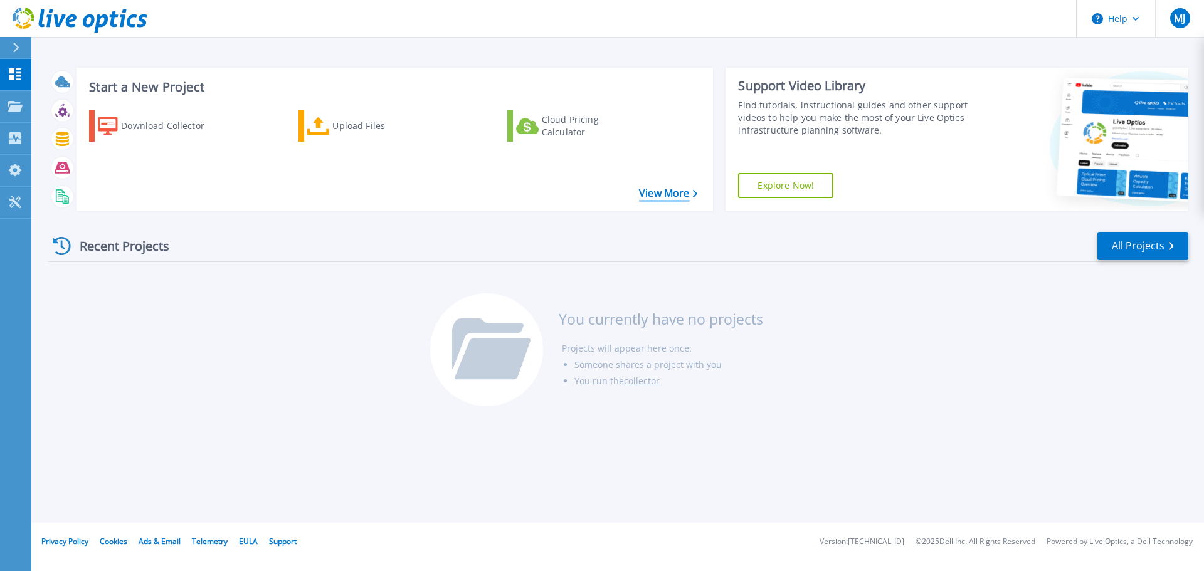
click at [684, 195] on link "View More" at bounding box center [668, 194] width 58 height 12
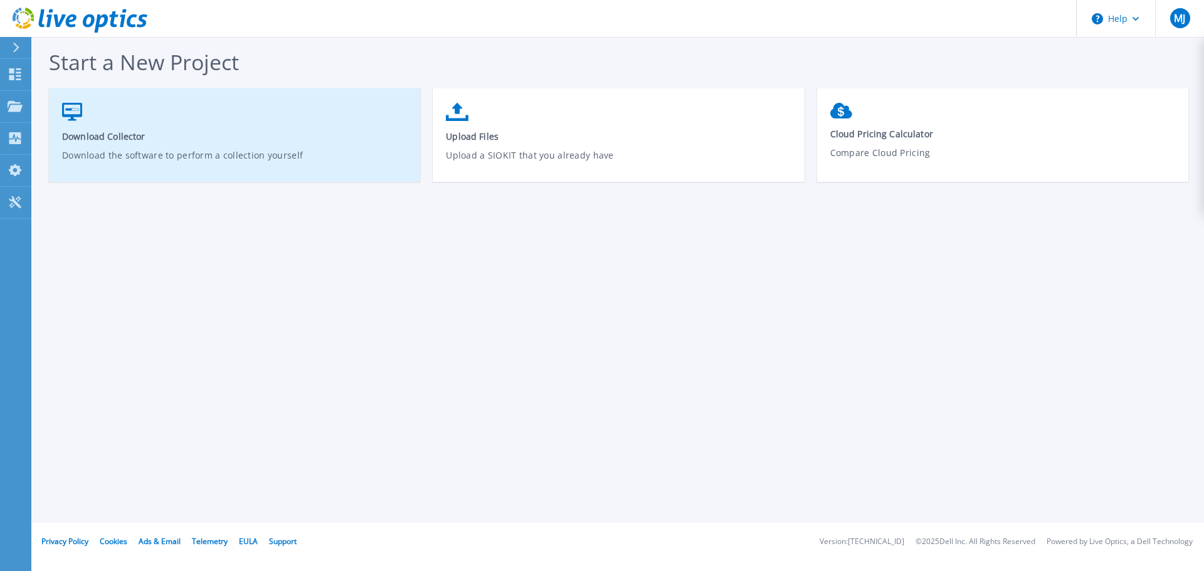
click at [268, 125] on link "Download Collector Download the software to perform a collection yourself" at bounding box center [234, 142] width 371 height 90
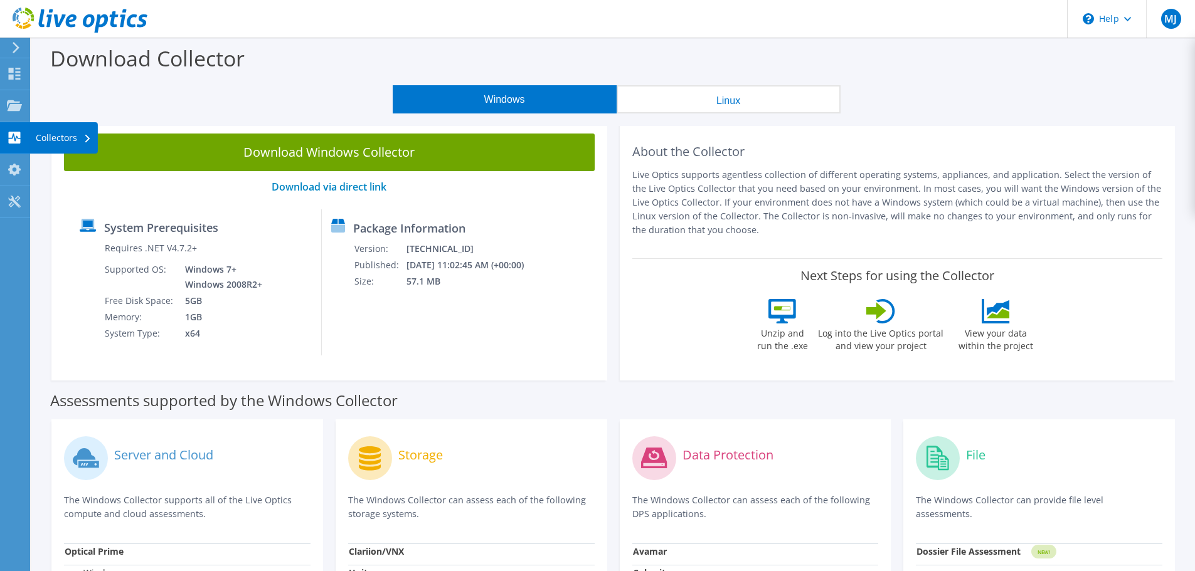
click at [33, 137] on div "Collectors" at bounding box center [63, 137] width 68 height 31
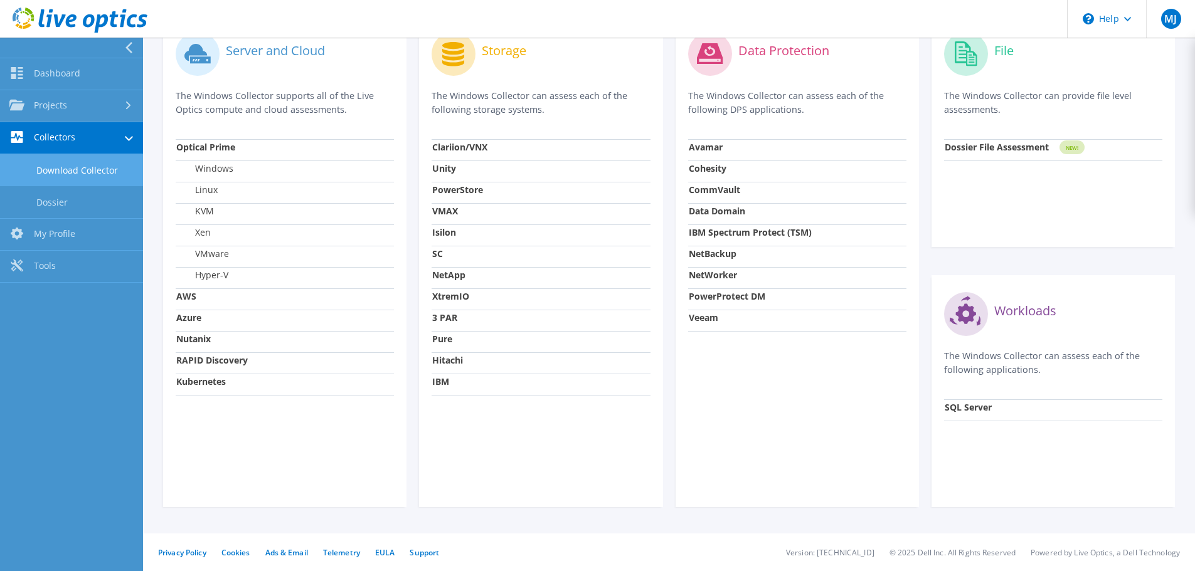
drag, startPoint x: 376, startPoint y: 262, endPoint x: 405, endPoint y: 387, distance: 128.1
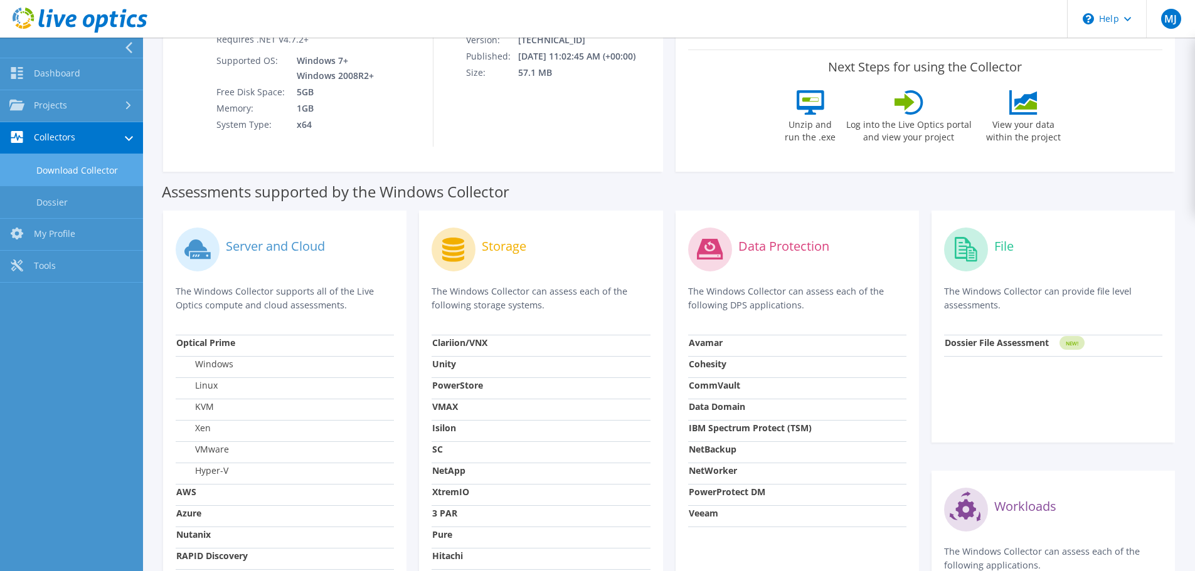
drag, startPoint x: 416, startPoint y: 341, endPoint x: 371, endPoint y: 119, distance: 226.5
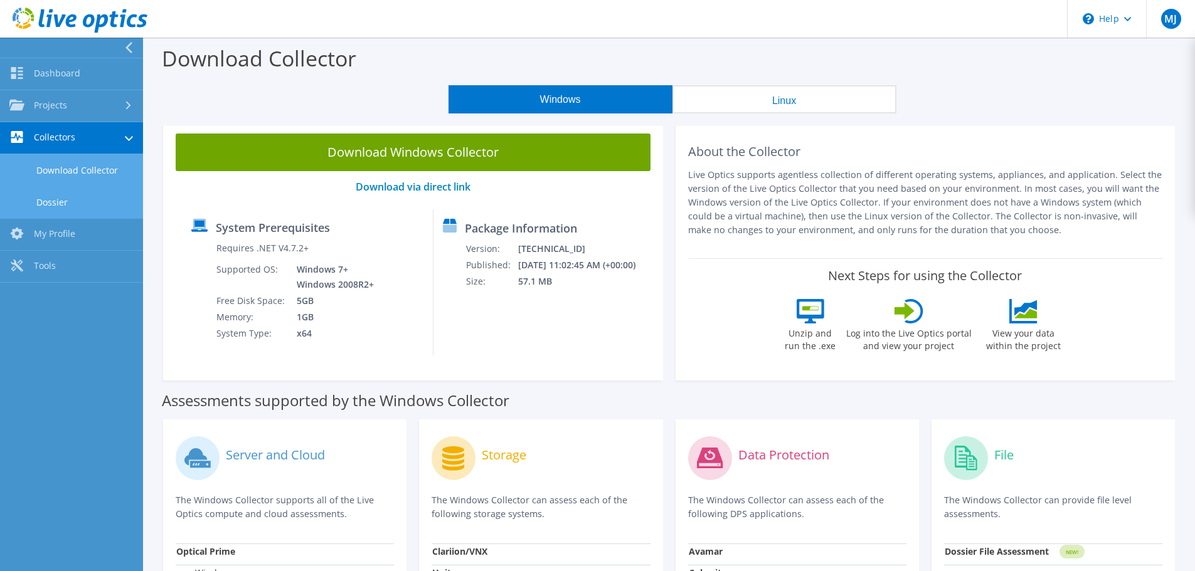
click at [87, 204] on link "Dossier" at bounding box center [71, 202] width 143 height 32
